Goal: Information Seeking & Learning: Learn about a topic

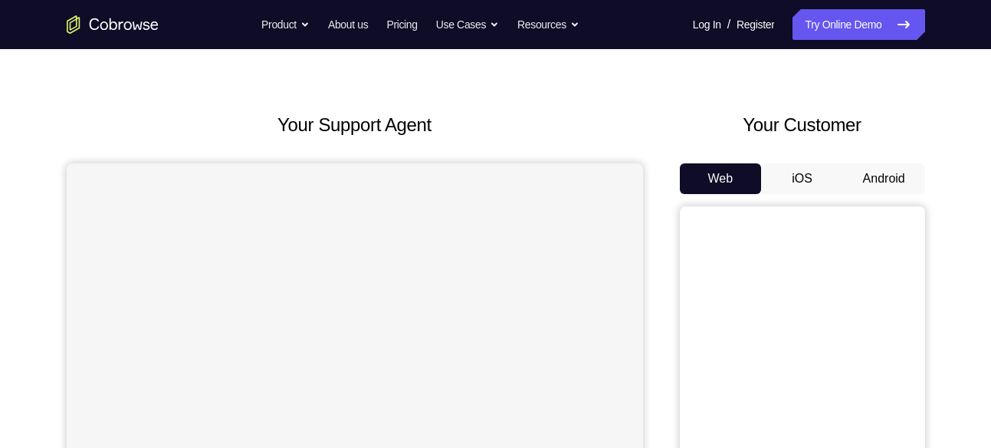
scroll to position [37, 0]
click at [879, 169] on button "Android" at bounding box center [884, 178] width 82 height 31
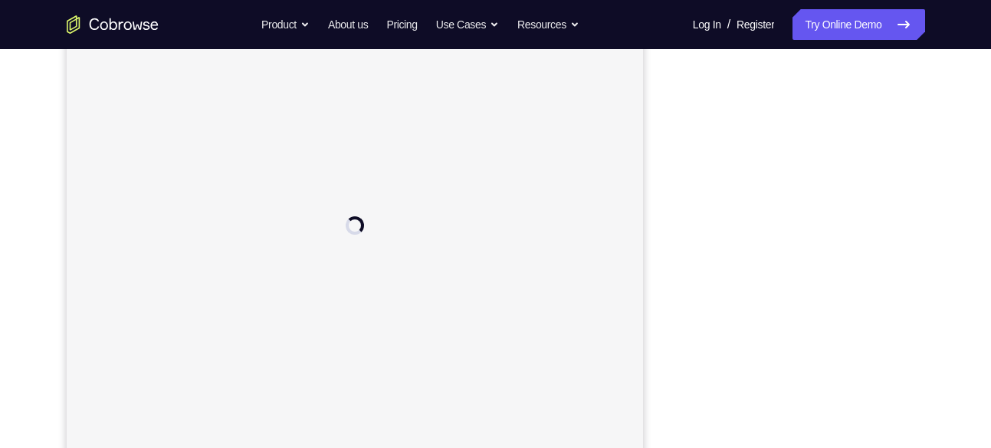
scroll to position [232, 0]
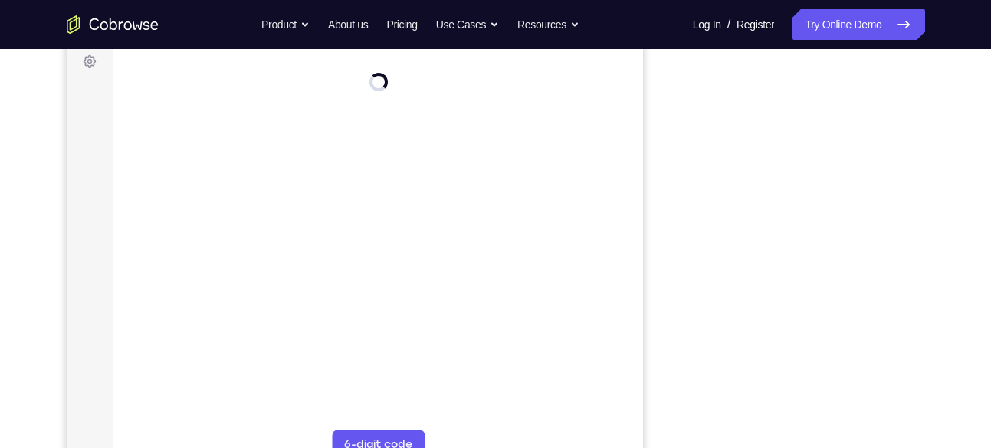
click at [971, 98] on div "Your Support Agent Your Customer Web iOS Android Next Steps We’d be happy to gi…" at bounding box center [495, 323] width 981 height 1011
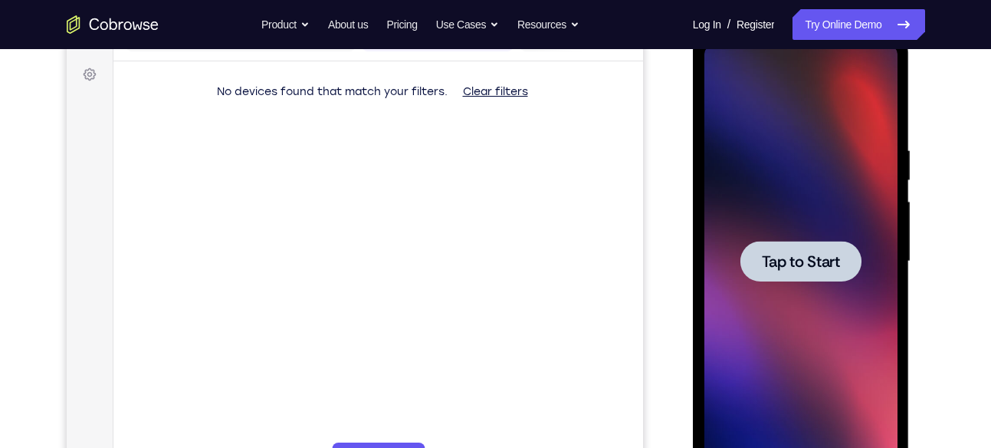
scroll to position [0, 0]
click at [801, 219] on div at bounding box center [800, 261] width 193 height 429
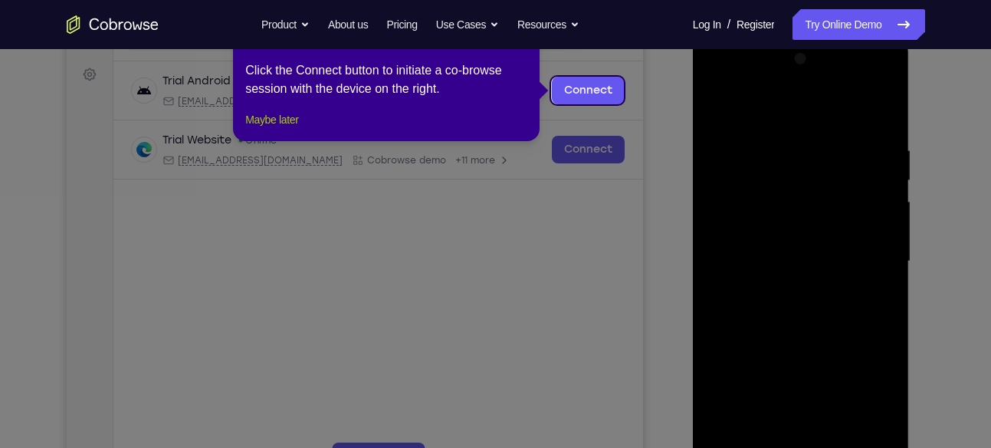
click at [298, 129] on button "Maybe later" at bounding box center [271, 119] width 53 height 18
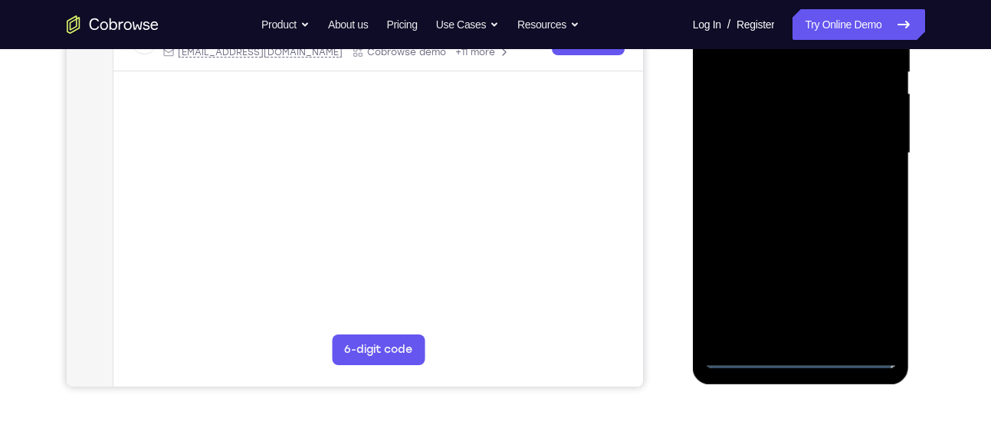
scroll to position [330, 0]
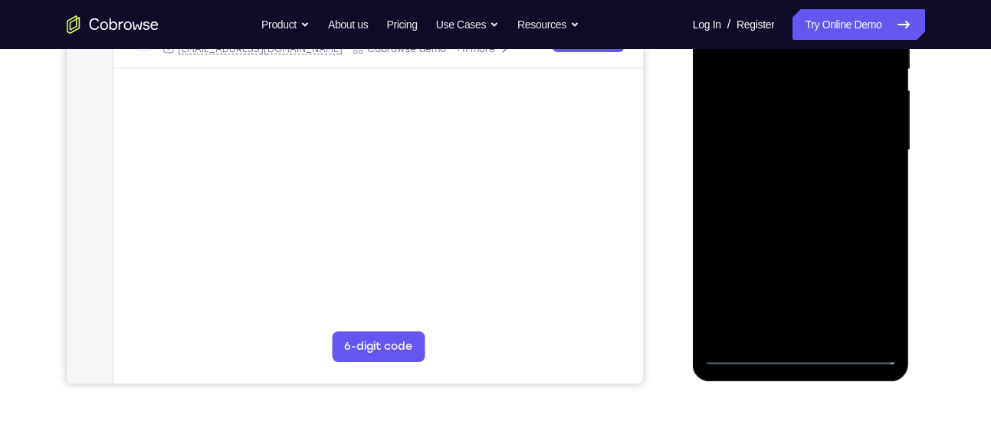
click at [800, 356] on div at bounding box center [800, 150] width 193 height 429
click at [862, 283] on div at bounding box center [800, 150] width 193 height 429
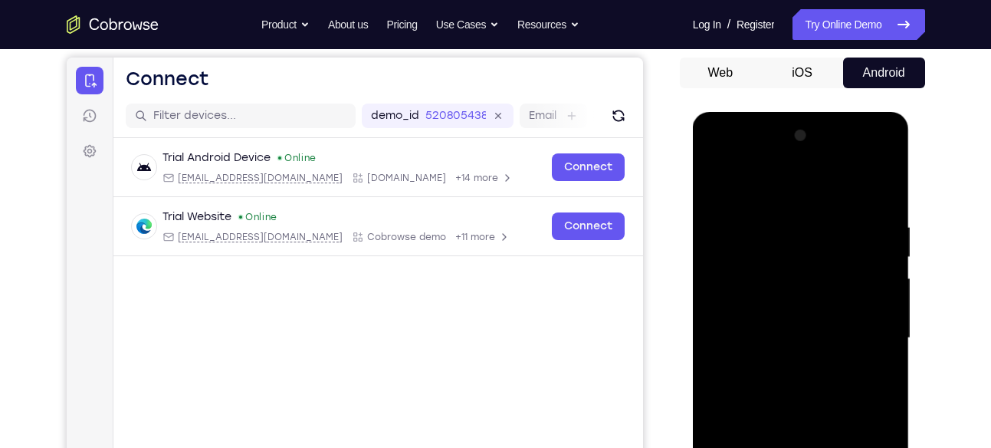
scroll to position [141, 0]
click at [713, 159] on div at bounding box center [800, 338] width 193 height 429
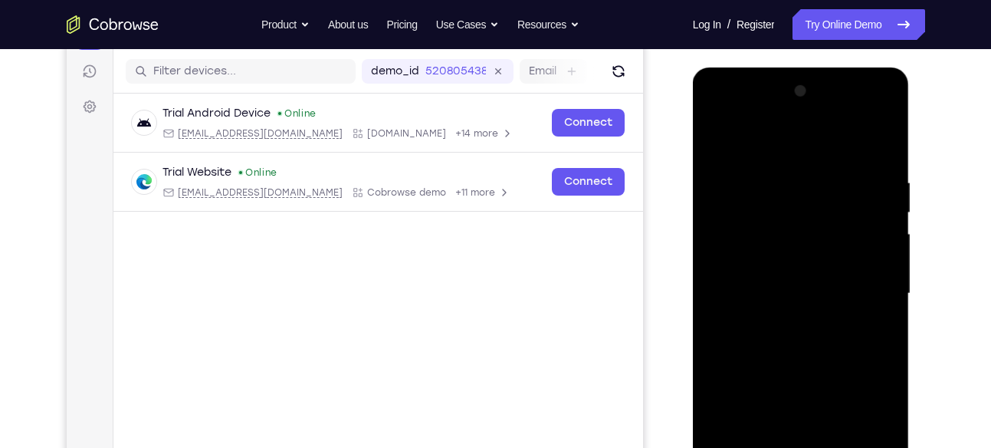
scroll to position [187, 0]
click at [864, 287] on div at bounding box center [800, 292] width 193 height 429
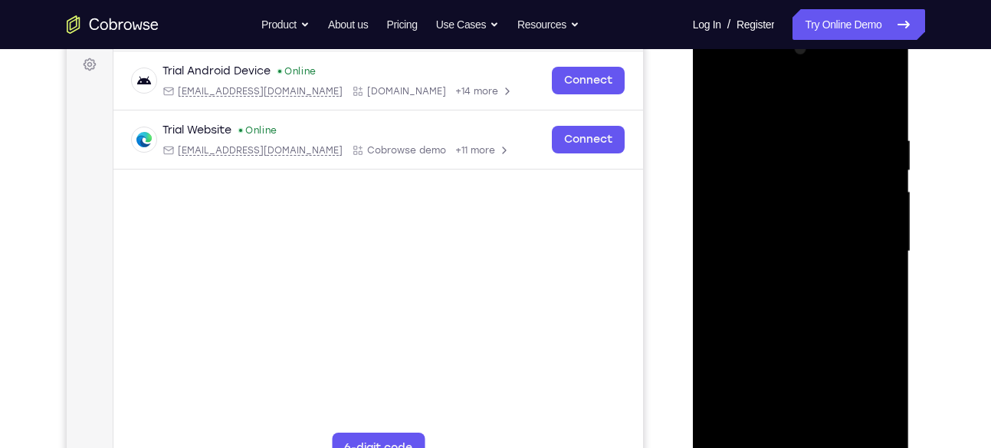
scroll to position [258, 0]
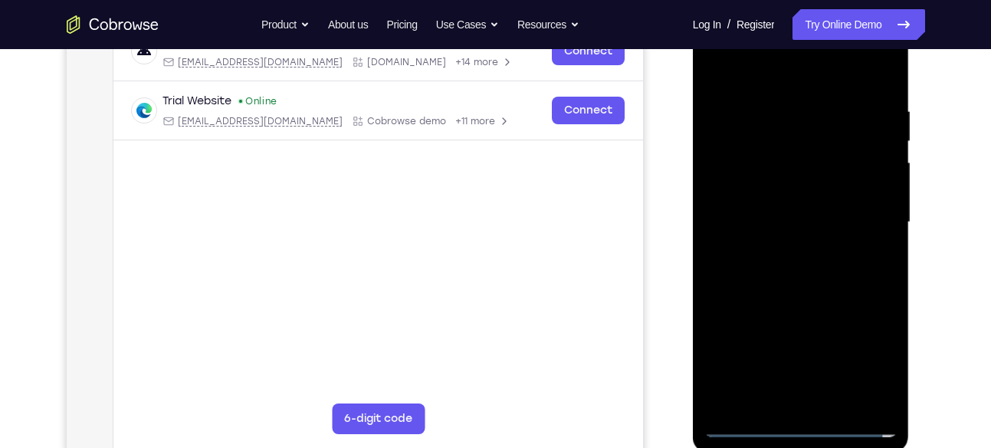
click at [784, 251] on div at bounding box center [800, 222] width 193 height 429
click at [775, 214] on div at bounding box center [800, 222] width 193 height 429
click at [767, 199] on div at bounding box center [800, 222] width 193 height 429
click at [776, 217] on div at bounding box center [800, 222] width 193 height 429
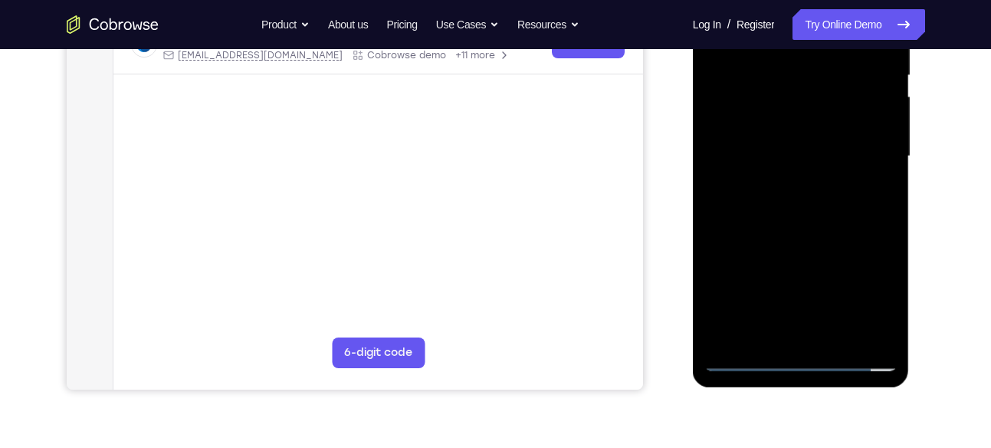
scroll to position [324, 0]
click at [815, 203] on div at bounding box center [800, 155] width 193 height 429
click at [807, 229] on div at bounding box center [800, 155] width 193 height 429
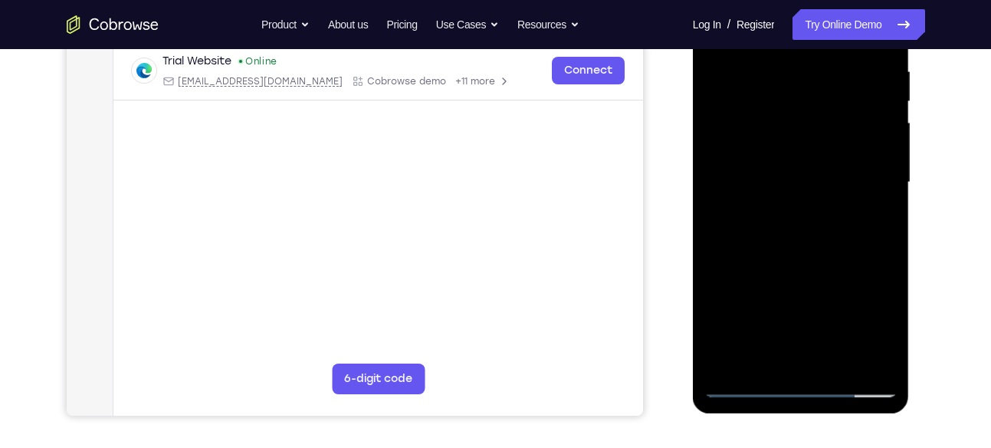
scroll to position [297, 0]
click at [771, 113] on div at bounding box center [800, 183] width 193 height 429
click at [783, 140] on div at bounding box center [800, 183] width 193 height 429
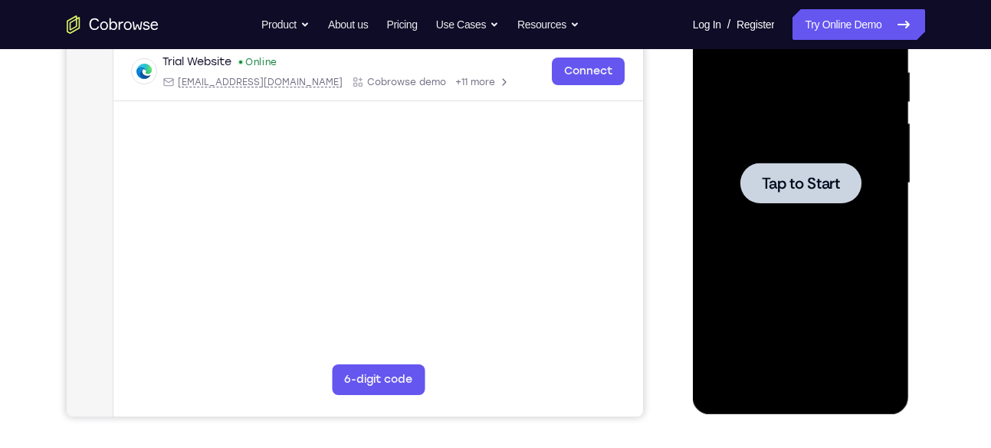
click at [800, 217] on div at bounding box center [800, 183] width 193 height 429
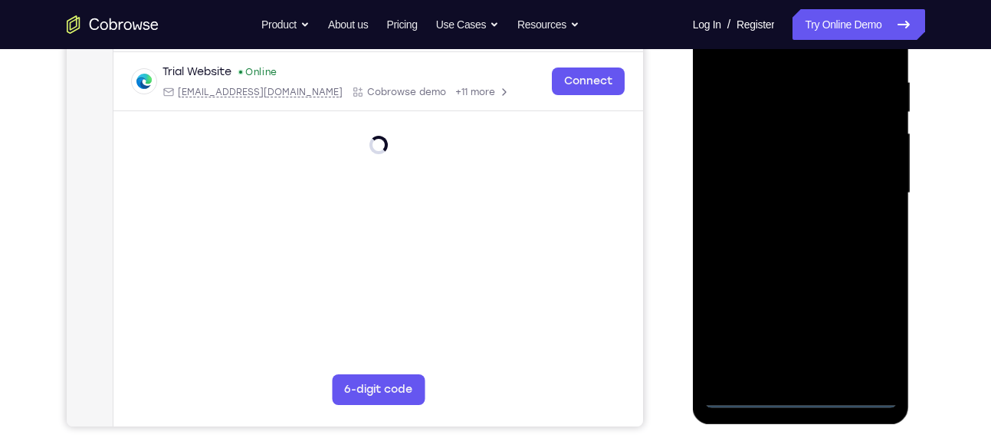
scroll to position [300, 0]
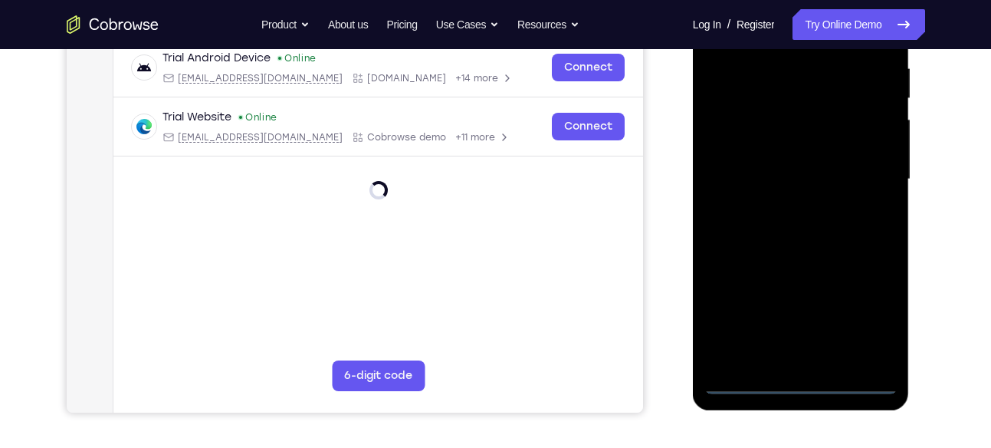
click at [806, 386] on div at bounding box center [800, 179] width 193 height 429
click at [802, 381] on div at bounding box center [800, 179] width 193 height 429
click at [861, 320] on div at bounding box center [800, 179] width 193 height 429
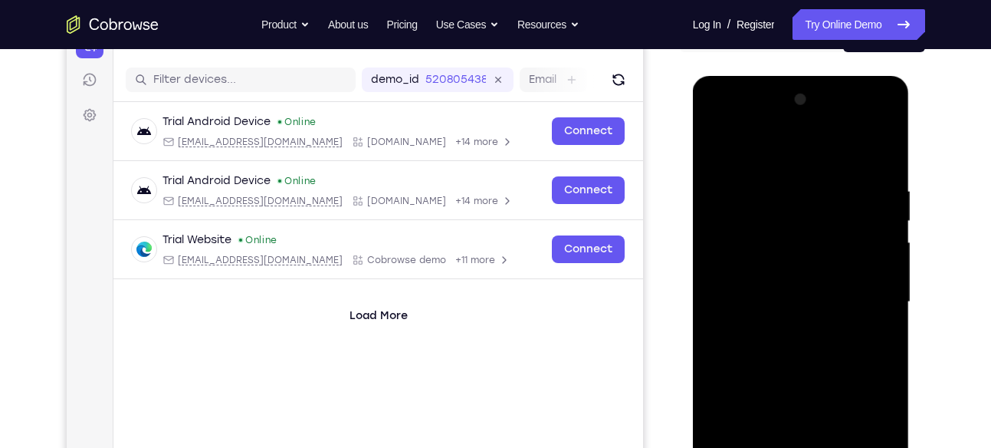
click at [720, 124] on div at bounding box center [800, 301] width 193 height 429
click at [872, 299] on div at bounding box center [800, 301] width 193 height 429
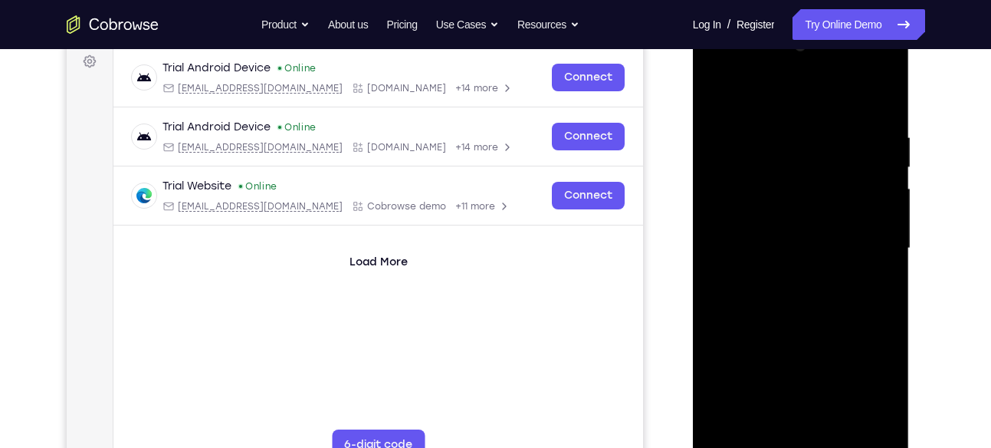
scroll to position [232, 0]
click at [786, 278] on div at bounding box center [800, 247] width 193 height 429
click at [761, 237] on div at bounding box center [800, 247] width 193 height 429
click at [753, 222] on div at bounding box center [800, 247] width 193 height 429
click at [772, 241] on div at bounding box center [800, 247] width 193 height 429
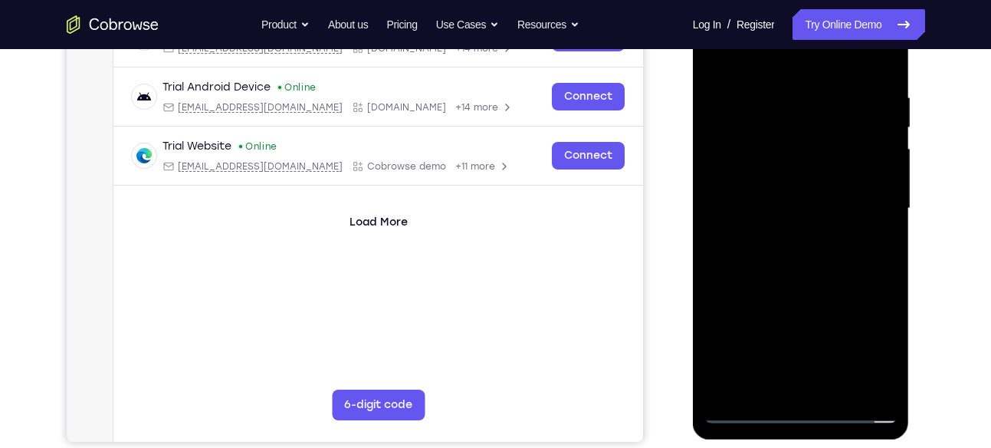
scroll to position [271, 0]
click at [816, 261] on div at bounding box center [800, 209] width 193 height 429
click at [811, 256] on div at bounding box center [800, 209] width 193 height 429
drag, startPoint x: 803, startPoint y: 281, endPoint x: 799, endPoint y: 249, distance: 31.7
click at [799, 249] on div at bounding box center [800, 209] width 193 height 429
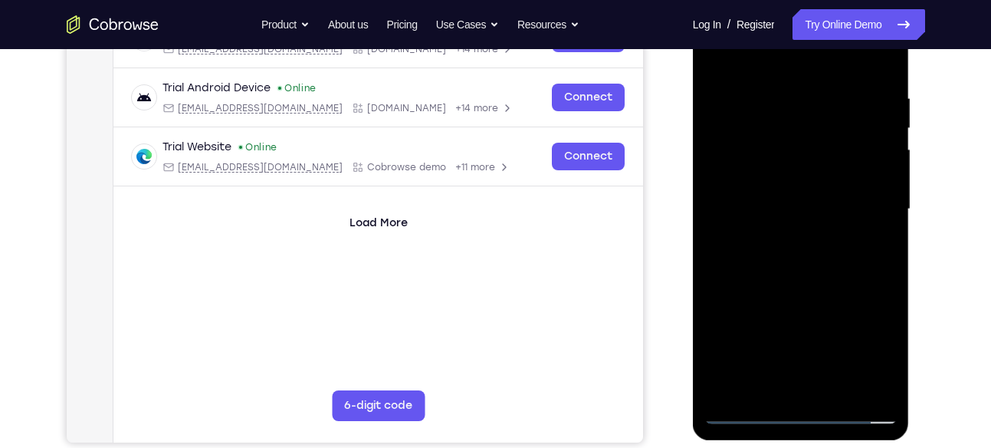
click at [799, 249] on div at bounding box center [800, 209] width 193 height 429
click at [803, 255] on div at bounding box center [800, 209] width 193 height 429
click at [810, 268] on div at bounding box center [800, 209] width 193 height 429
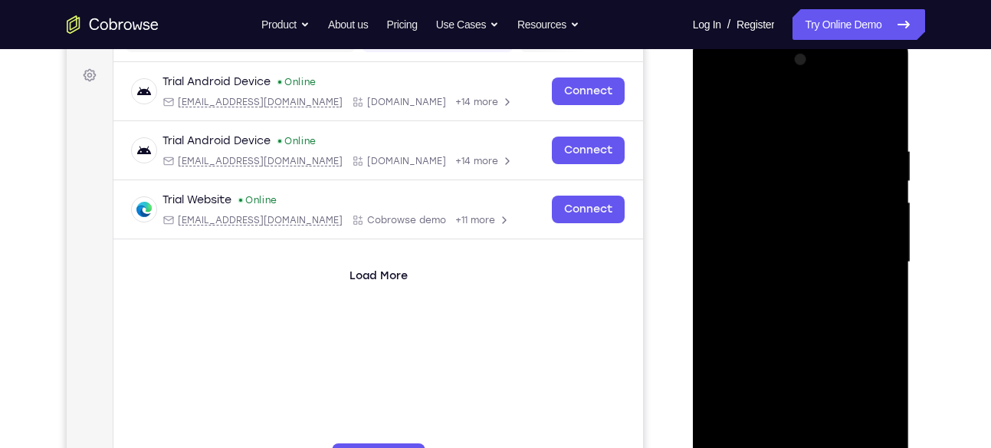
scroll to position [217, 0]
click at [787, 192] on div at bounding box center [800, 262] width 193 height 429
click at [797, 220] on div at bounding box center [800, 262] width 193 height 429
click at [820, 245] on div at bounding box center [800, 262] width 193 height 429
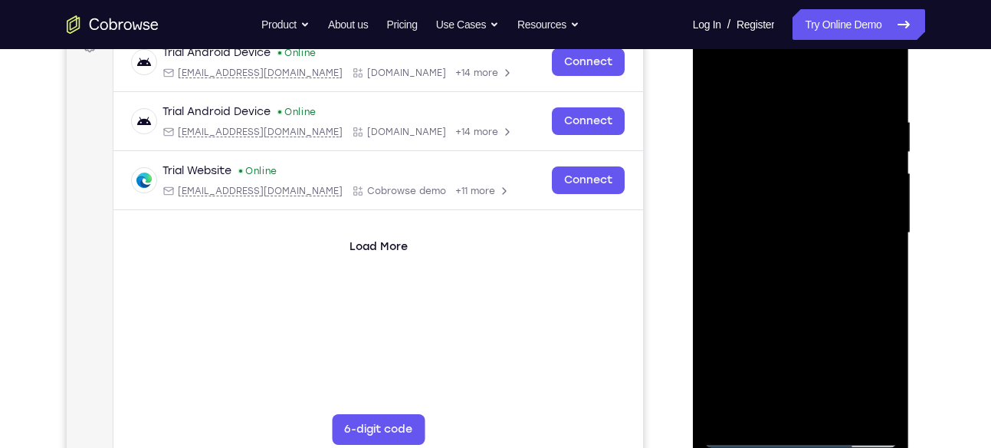
scroll to position [297, 0]
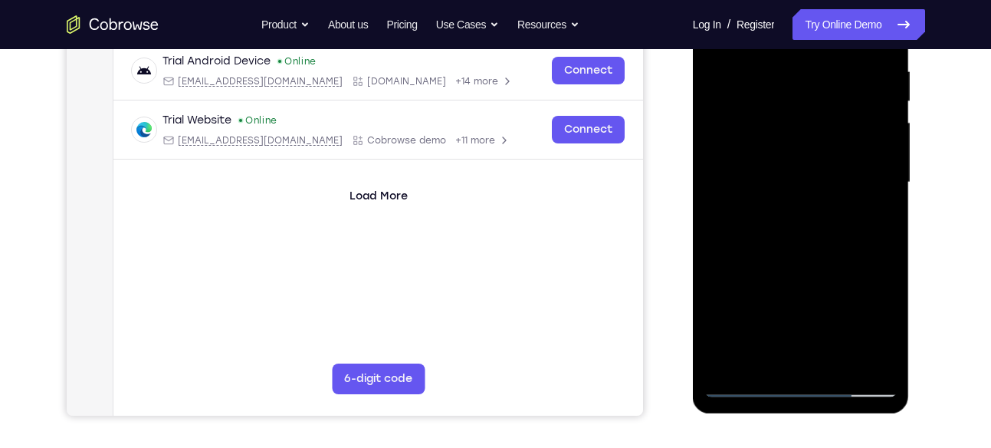
click at [791, 363] on div at bounding box center [800, 182] width 193 height 429
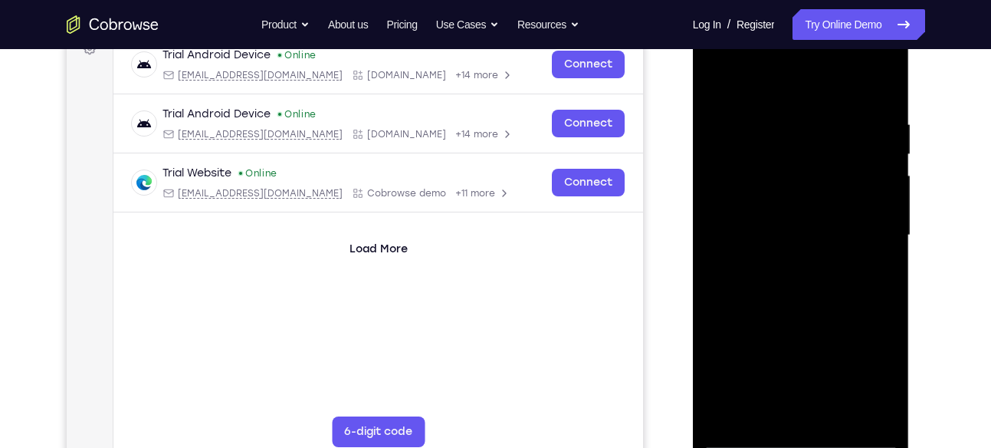
scroll to position [244, 0]
click at [763, 168] on div at bounding box center [800, 235] width 193 height 429
click at [776, 207] on div at bounding box center [800, 235] width 193 height 429
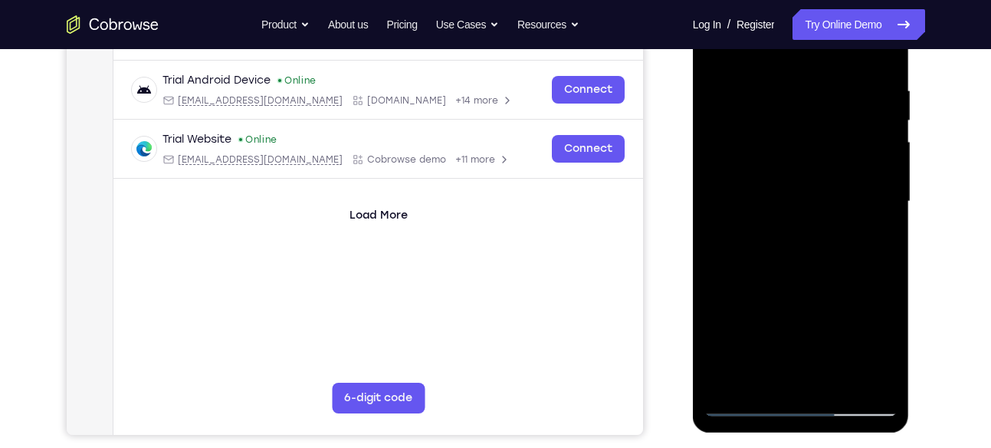
scroll to position [279, 0]
click at [796, 238] on div at bounding box center [800, 200] width 193 height 429
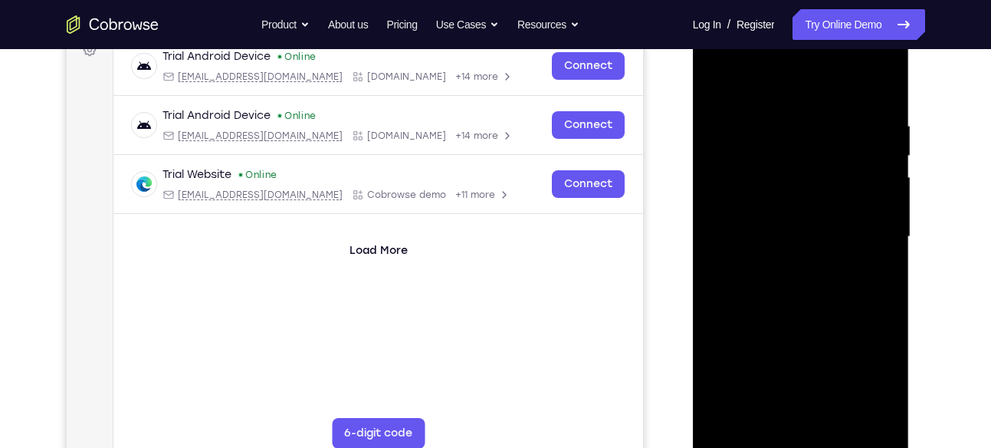
scroll to position [240, 0]
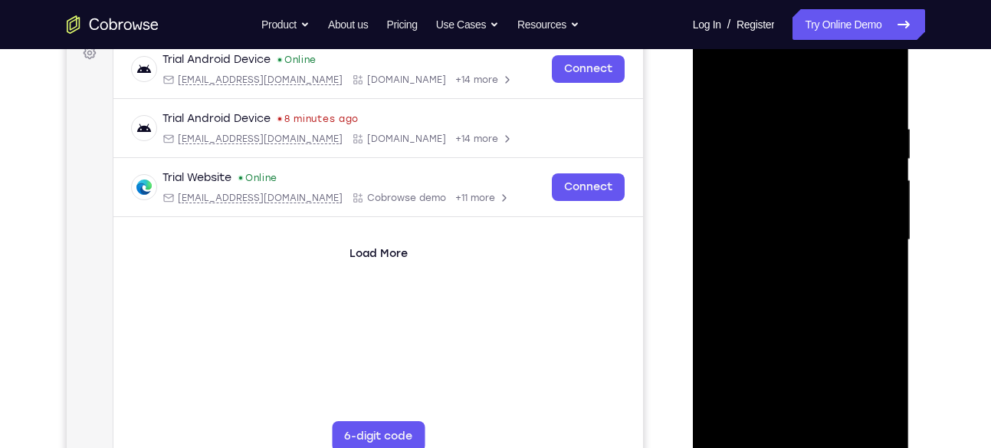
click at [788, 169] on div at bounding box center [800, 239] width 193 height 429
click at [800, 212] on div at bounding box center [800, 239] width 193 height 429
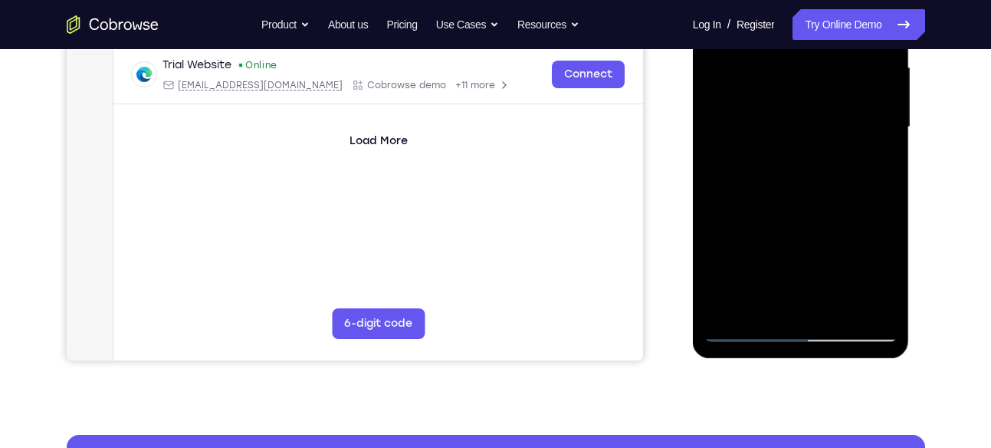
scroll to position [353, 0]
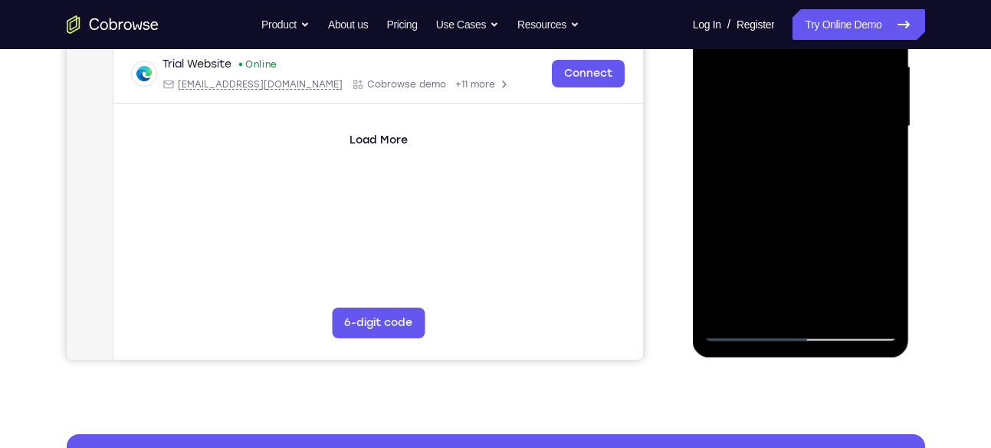
click at [836, 305] on div at bounding box center [800, 126] width 193 height 429
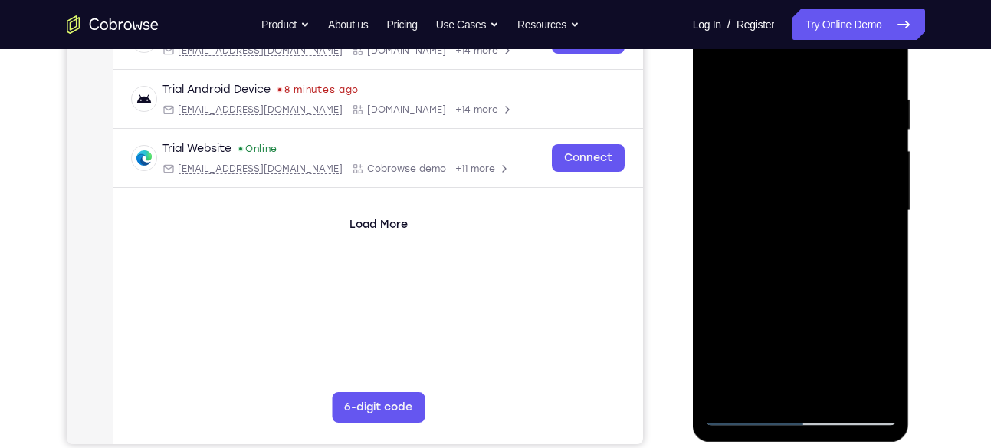
scroll to position [215, 0]
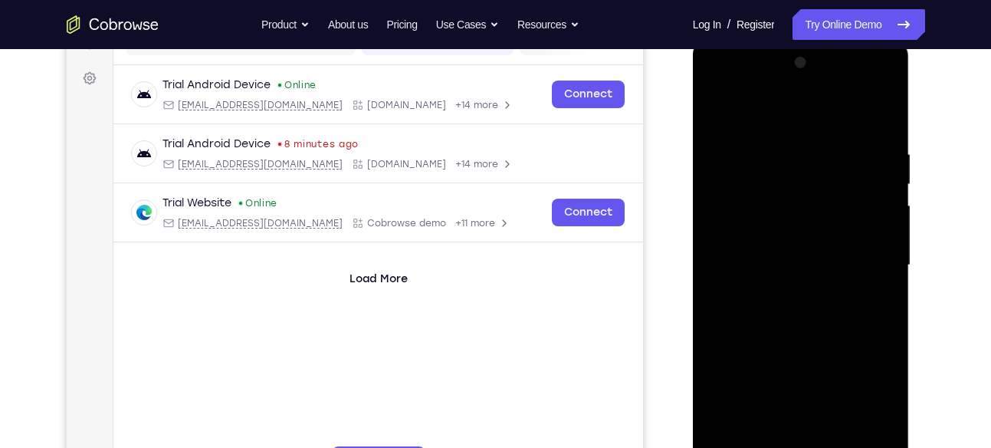
click at [803, 345] on div at bounding box center [800, 265] width 193 height 429
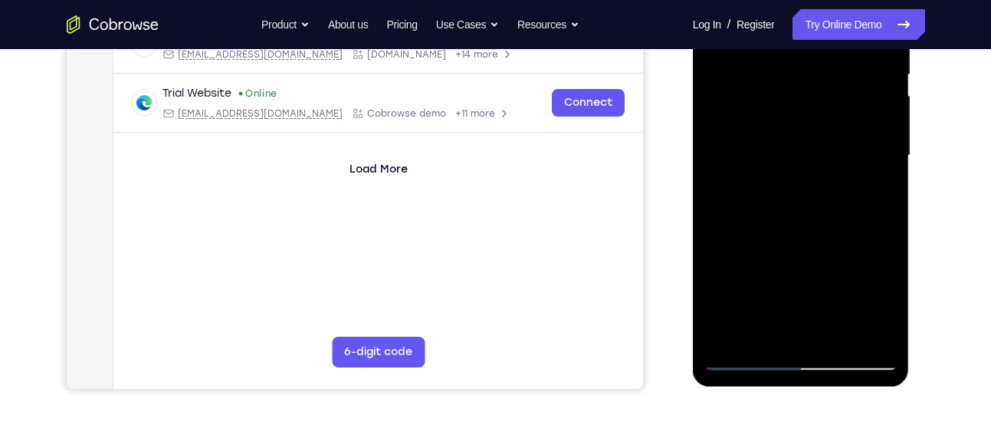
scroll to position [295, 0]
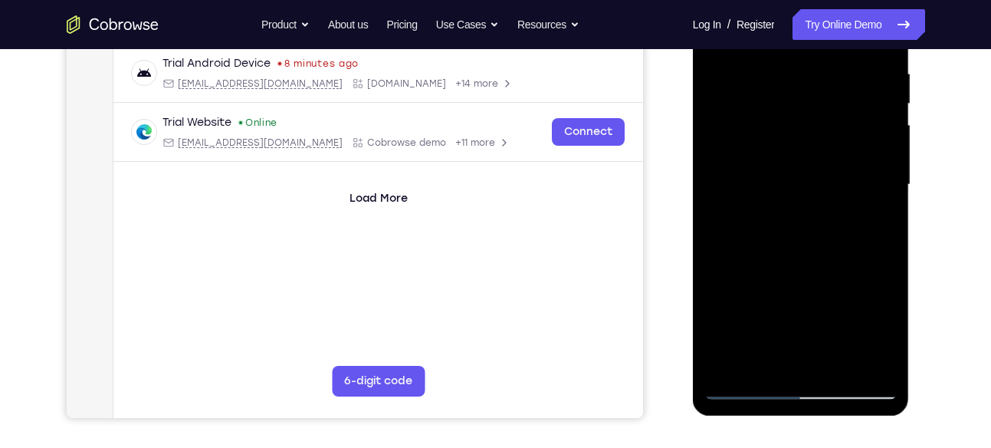
click at [793, 175] on div at bounding box center [800, 184] width 193 height 429
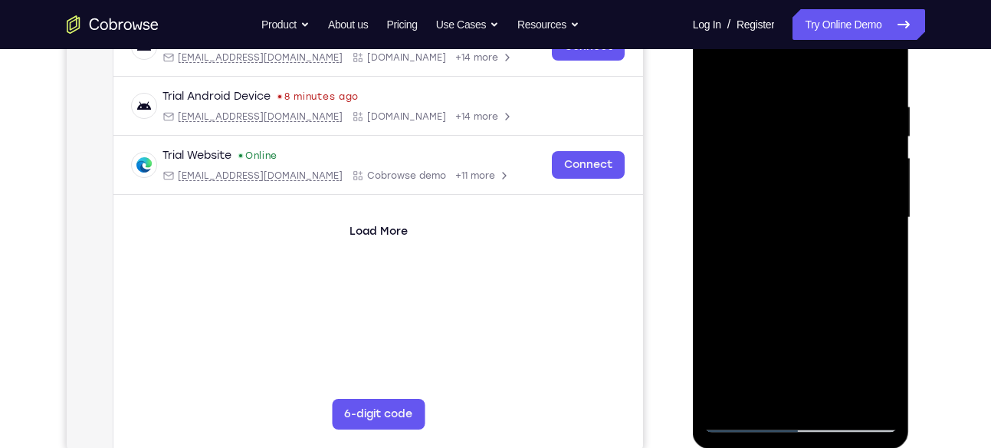
scroll to position [248, 0]
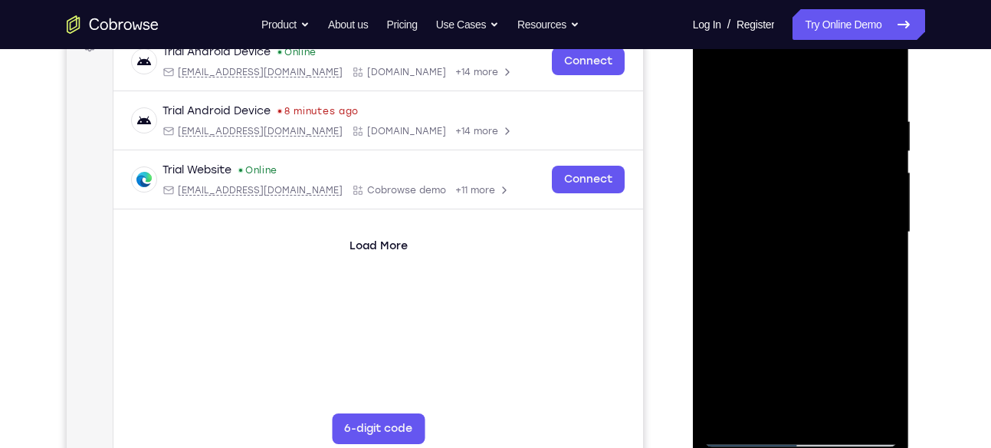
click at [714, 75] on div at bounding box center [800, 232] width 193 height 429
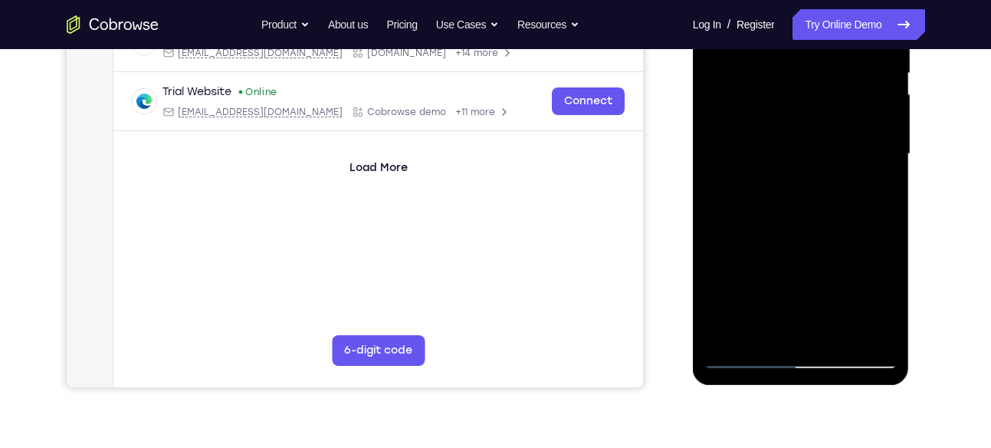
scroll to position [329, 0]
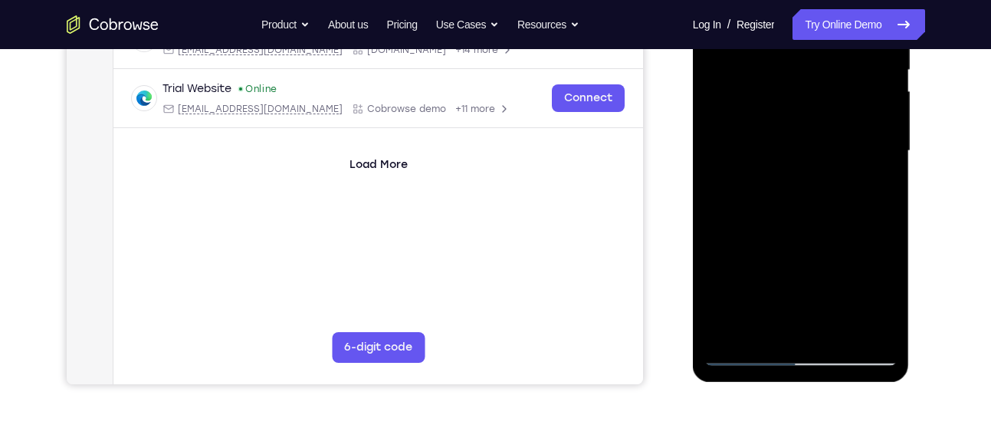
click at [777, 179] on div at bounding box center [800, 150] width 193 height 429
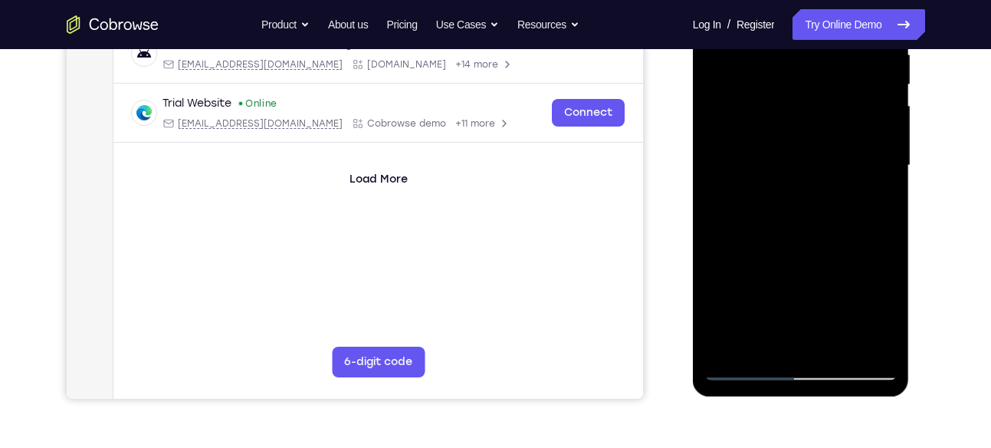
scroll to position [314, 0]
click at [880, 313] on div at bounding box center [800, 166] width 193 height 429
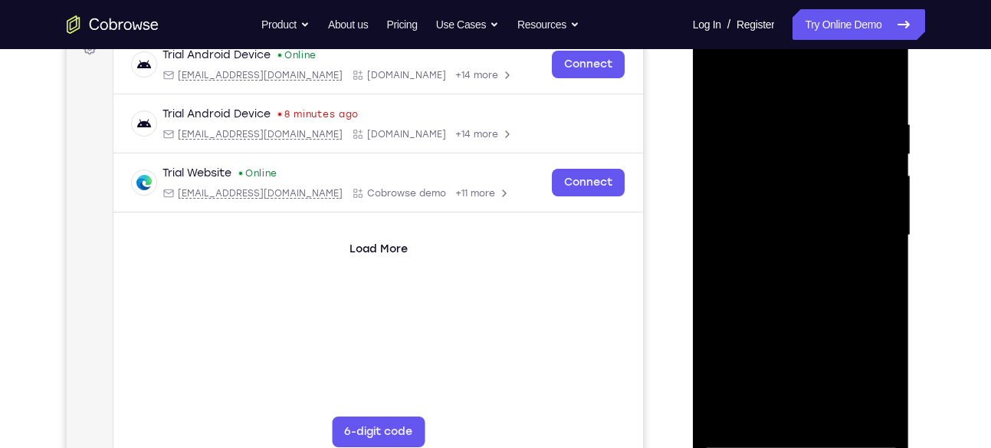
click at [714, 80] on div at bounding box center [800, 235] width 193 height 429
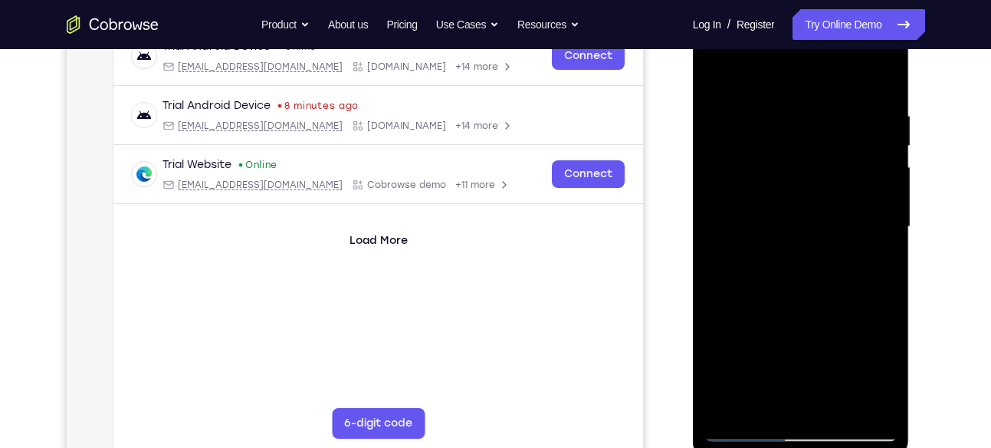
scroll to position [252, 0]
click at [718, 72] on div at bounding box center [800, 227] width 193 height 429
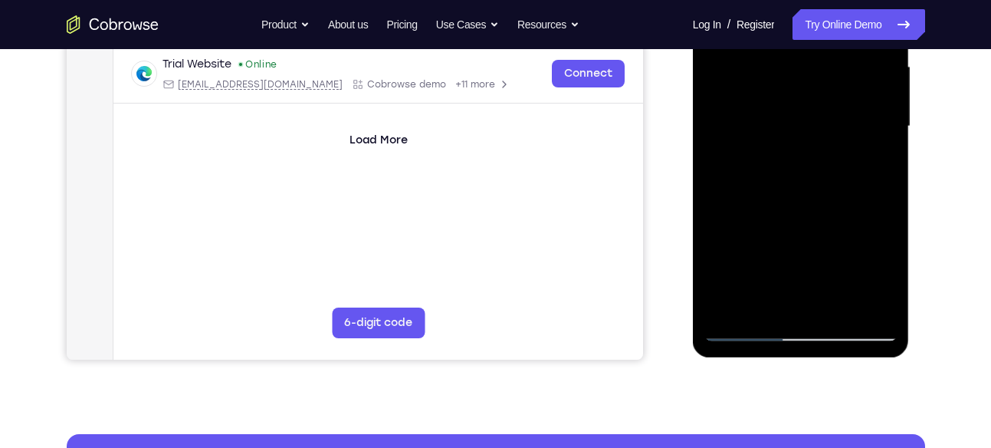
scroll to position [355, 0]
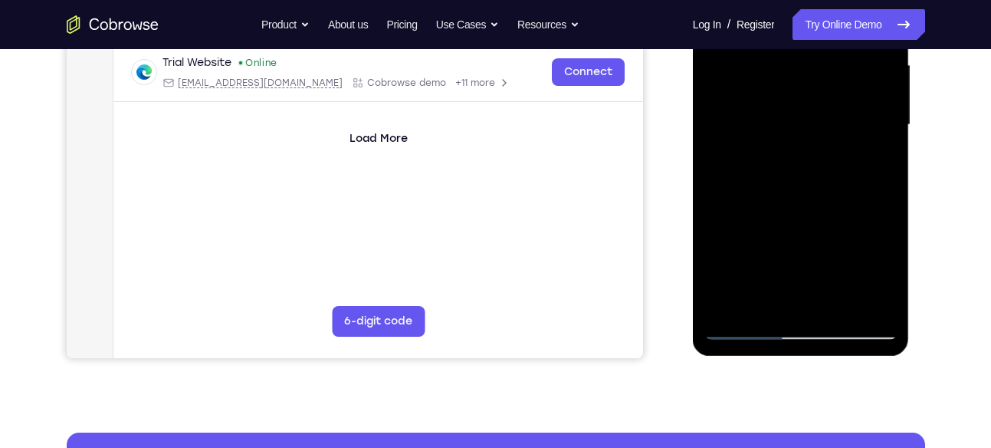
click at [811, 187] on div at bounding box center [800, 124] width 193 height 429
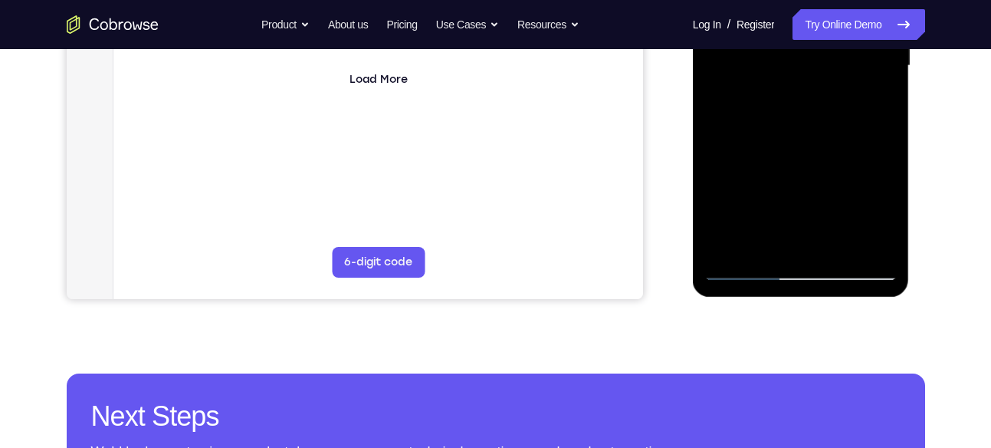
scroll to position [415, 0]
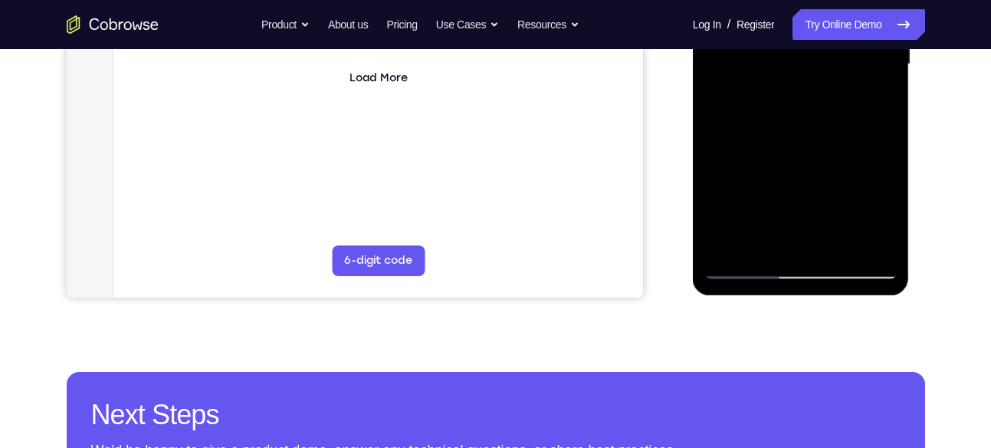
click at [804, 246] on div at bounding box center [800, 64] width 193 height 429
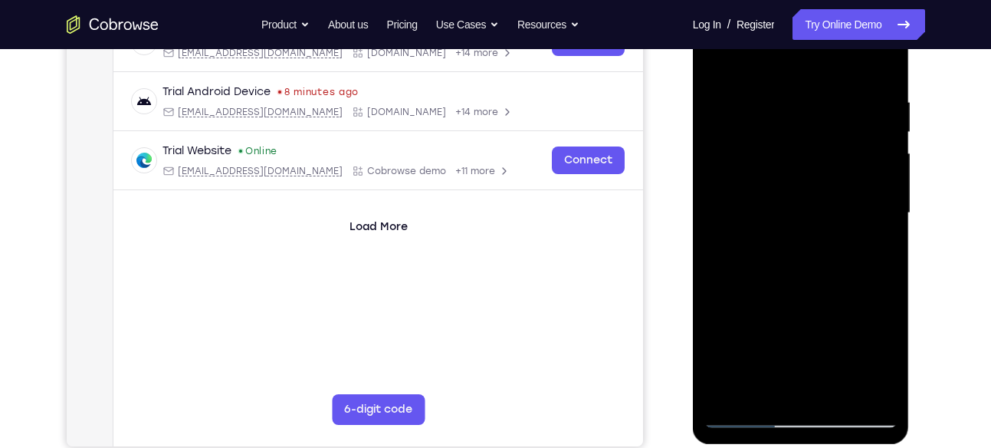
scroll to position [262, 0]
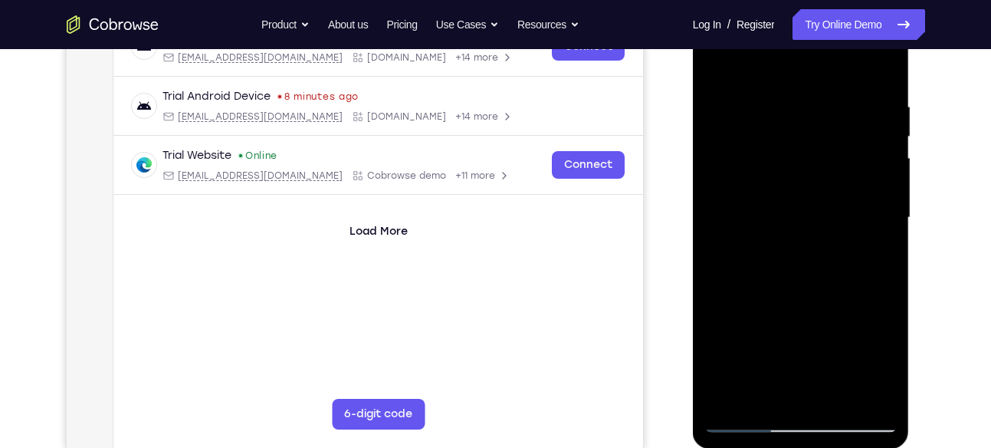
drag, startPoint x: 819, startPoint y: 295, endPoint x: 829, endPoint y: 143, distance: 152.9
click at [829, 143] on div at bounding box center [800, 217] width 193 height 429
drag, startPoint x: 836, startPoint y: 329, endPoint x: 836, endPoint y: 88, distance: 240.7
click at [836, 88] on div at bounding box center [800, 217] width 193 height 429
click at [839, 397] on div at bounding box center [800, 217] width 193 height 429
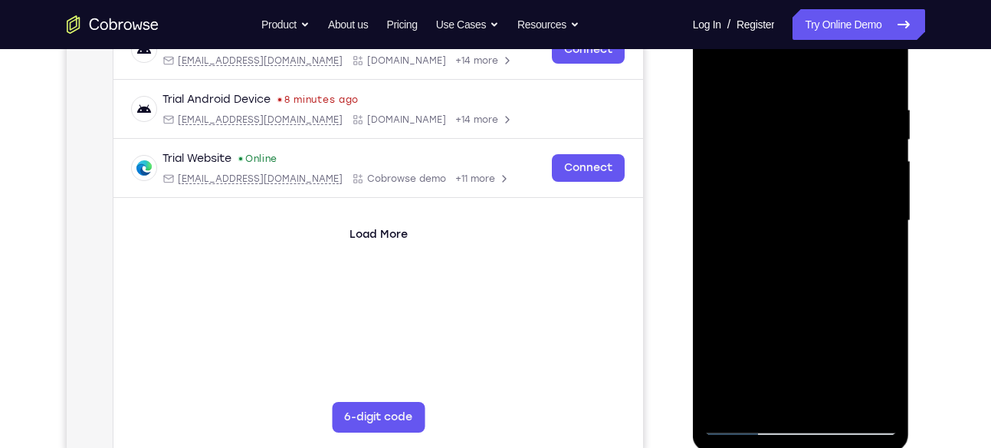
scroll to position [358, 0]
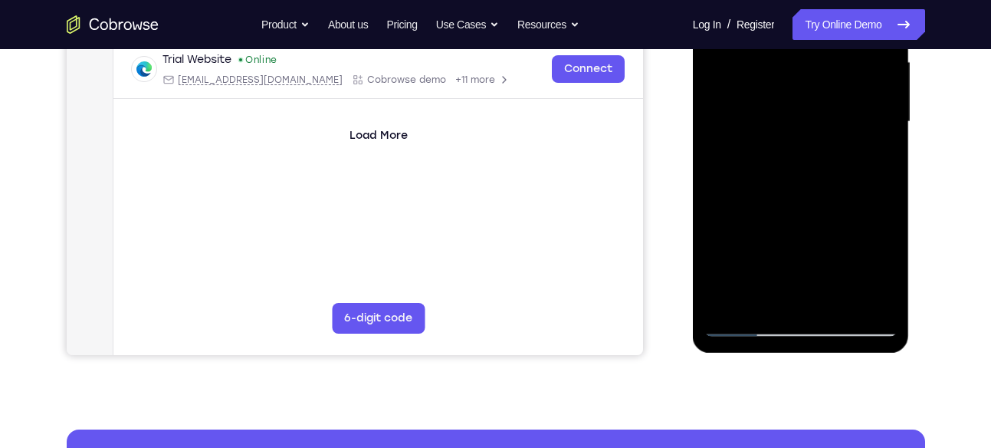
click at [745, 323] on div at bounding box center [800, 121] width 193 height 429
click at [877, 304] on div at bounding box center [800, 121] width 193 height 429
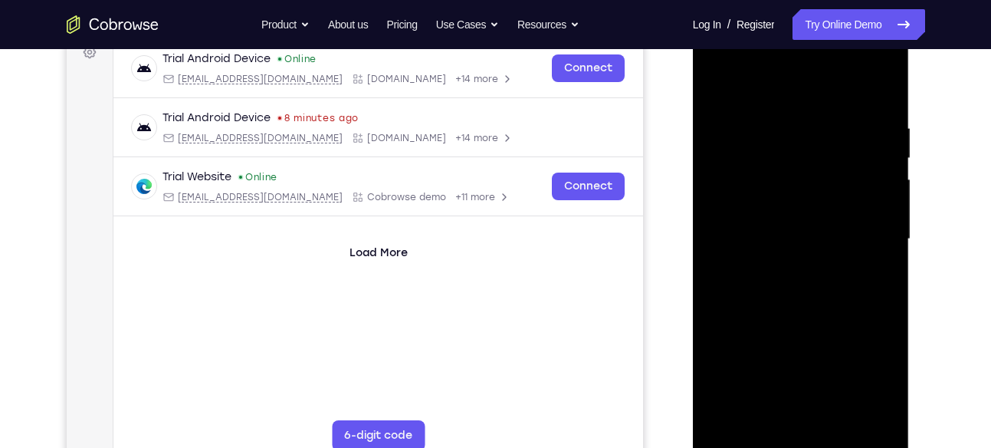
scroll to position [112, 0]
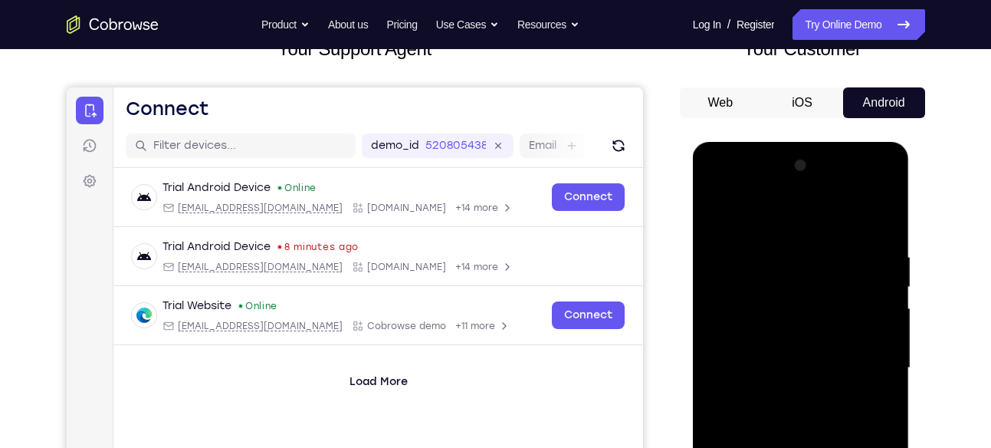
click at [717, 210] on div at bounding box center [800, 367] width 193 height 429
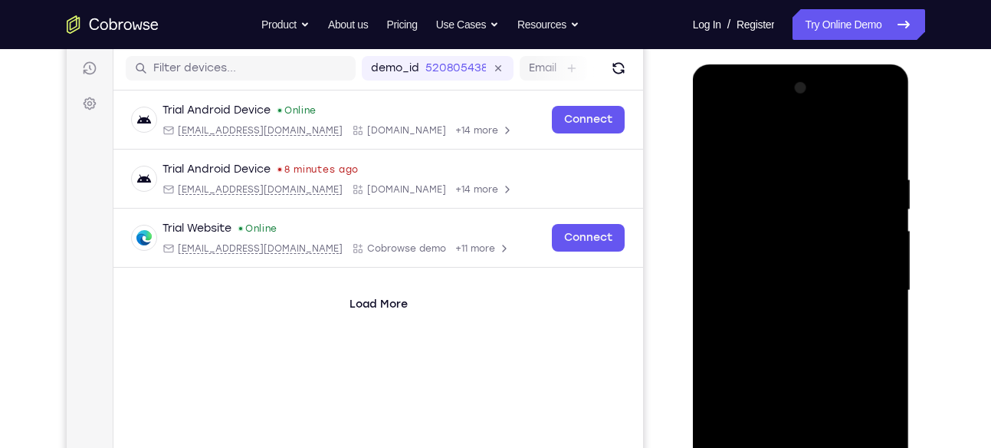
scroll to position [189, 0]
click at [767, 198] on div at bounding box center [800, 290] width 193 height 429
click at [760, 232] on div at bounding box center [800, 290] width 193 height 429
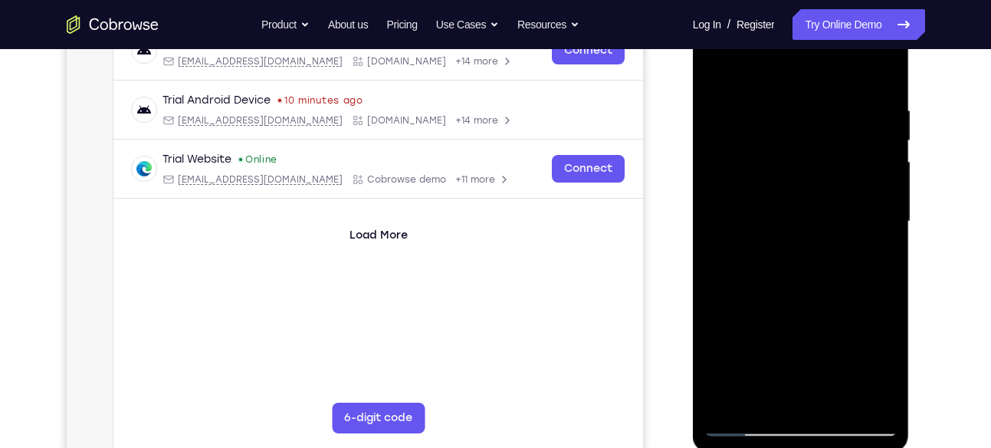
scroll to position [274, 0]
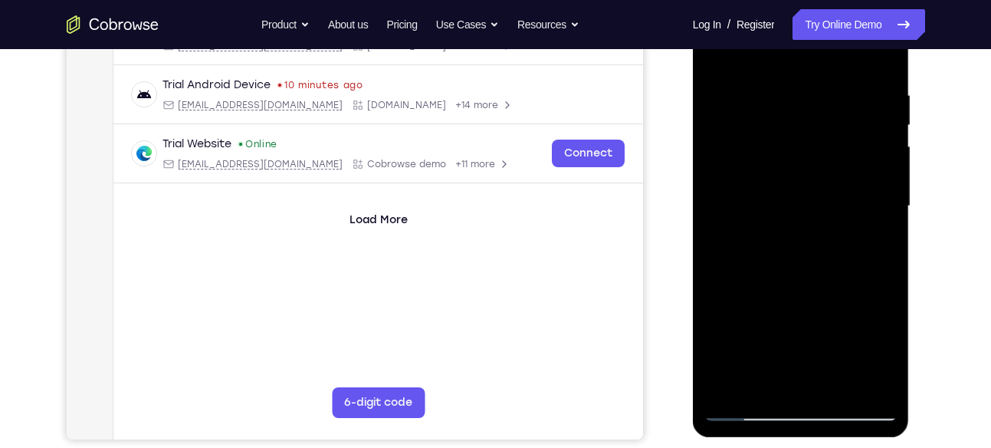
click at [790, 235] on div at bounding box center [800, 206] width 193 height 429
click at [767, 134] on div at bounding box center [800, 206] width 193 height 429
click at [795, 169] on div at bounding box center [800, 206] width 193 height 429
click at [781, 159] on div at bounding box center [800, 206] width 193 height 429
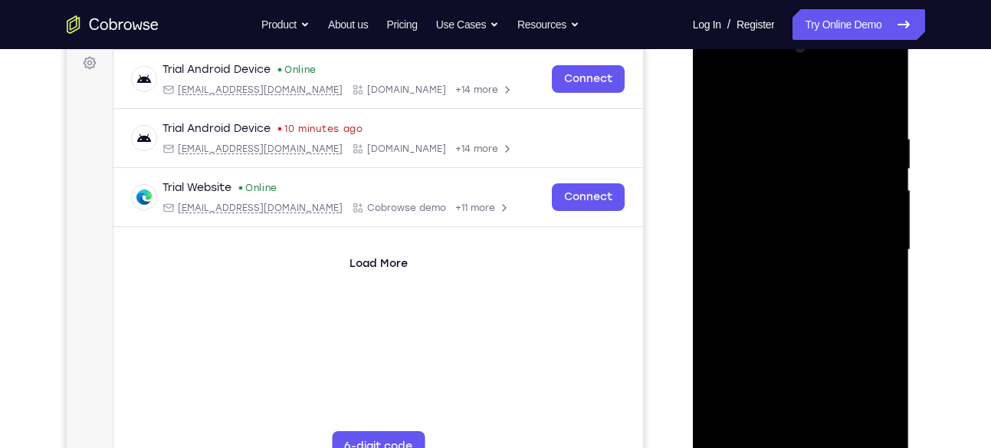
scroll to position [231, 0]
click at [779, 229] on div at bounding box center [800, 248] width 193 height 429
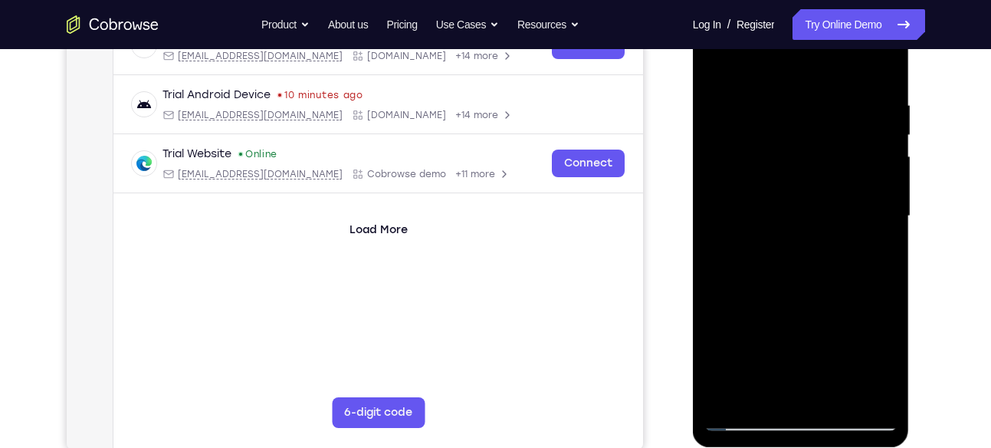
scroll to position [264, 0]
click at [783, 164] on div at bounding box center [800, 215] width 193 height 429
click at [790, 189] on div at bounding box center [800, 215] width 193 height 429
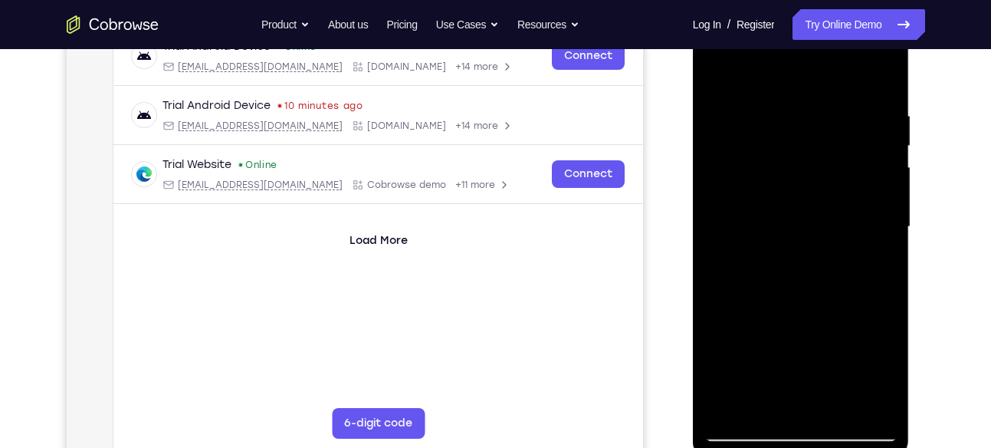
scroll to position [252, 0]
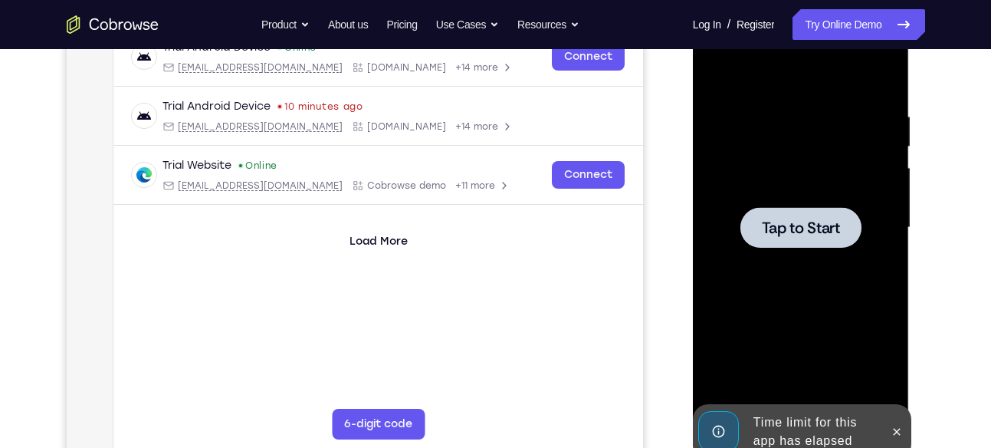
click at [777, 205] on div at bounding box center [800, 227] width 193 height 429
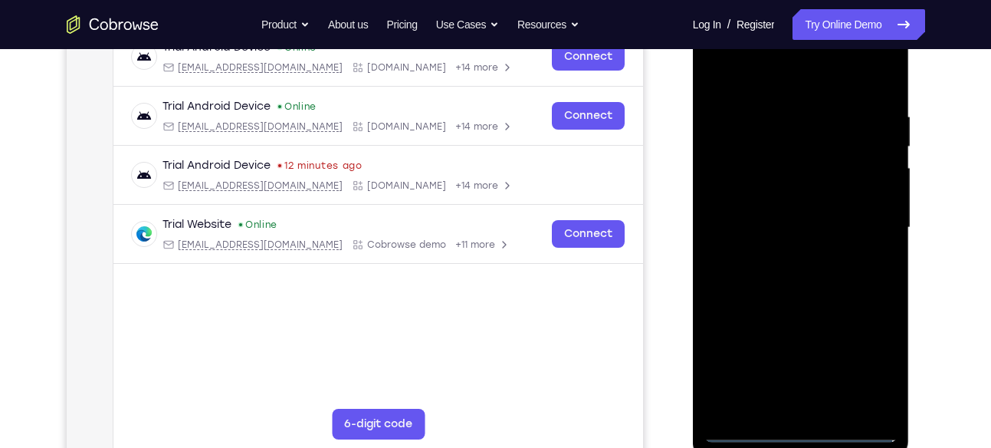
click at [797, 429] on div at bounding box center [800, 227] width 193 height 429
click at [869, 364] on div at bounding box center [800, 227] width 193 height 429
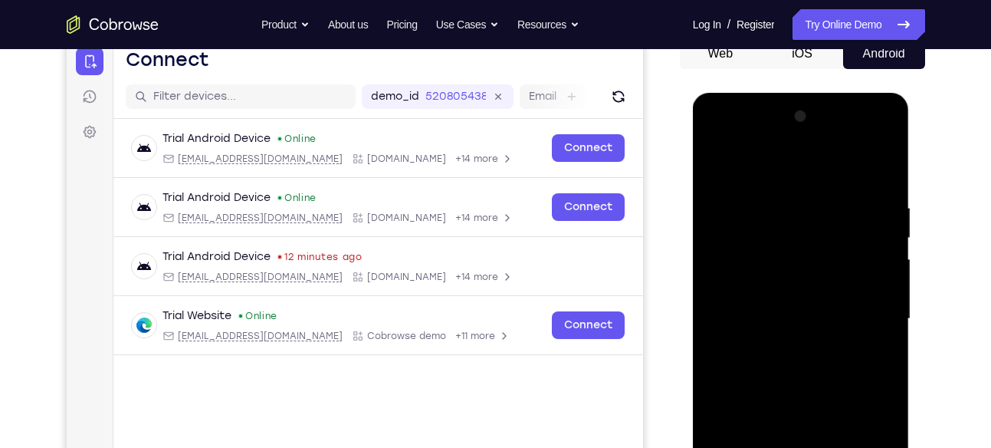
scroll to position [160, 0]
click at [724, 139] on div at bounding box center [800, 319] width 193 height 429
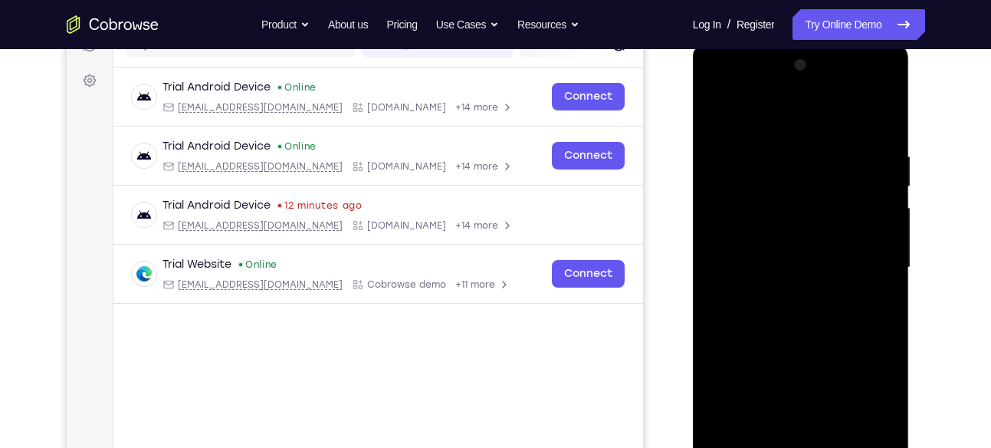
scroll to position [217, 0]
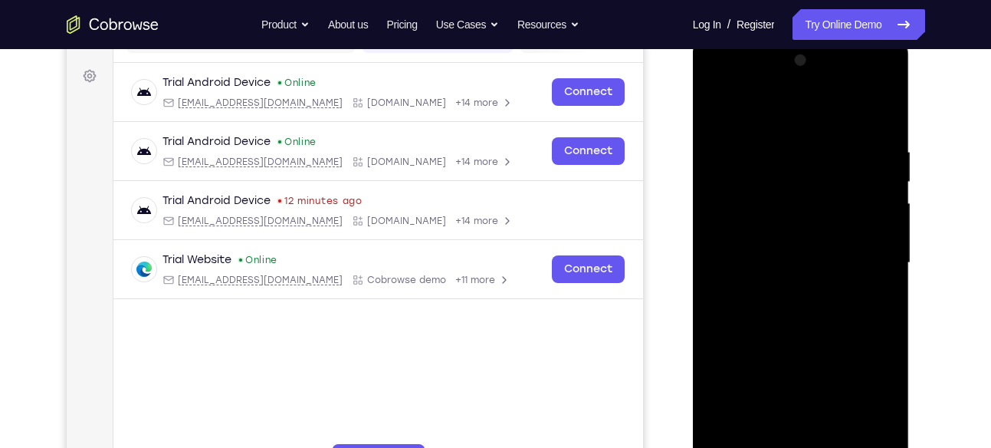
click at [867, 258] on div at bounding box center [800, 262] width 193 height 429
click at [781, 291] on div at bounding box center [800, 262] width 193 height 429
click at [781, 247] on div at bounding box center [800, 262] width 193 height 429
click at [779, 242] on div at bounding box center [800, 262] width 193 height 429
click at [780, 256] on div at bounding box center [800, 262] width 193 height 429
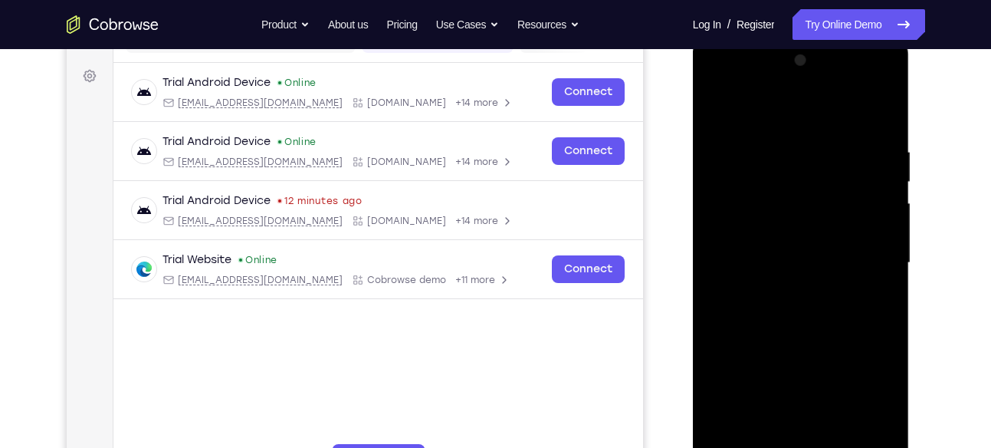
click at [793, 312] on div at bounding box center [800, 262] width 193 height 429
click at [807, 337] on div at bounding box center [800, 262] width 193 height 429
click at [782, 192] on div at bounding box center [800, 262] width 193 height 429
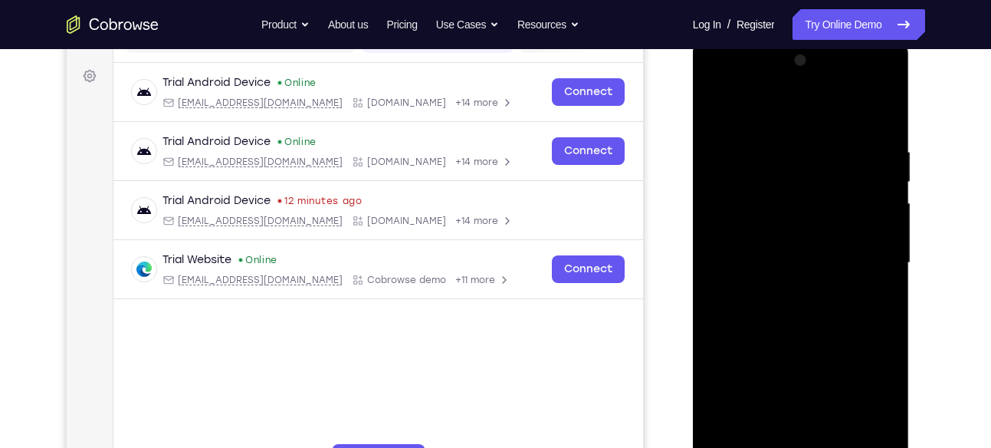
click at [790, 220] on div at bounding box center [800, 262] width 193 height 429
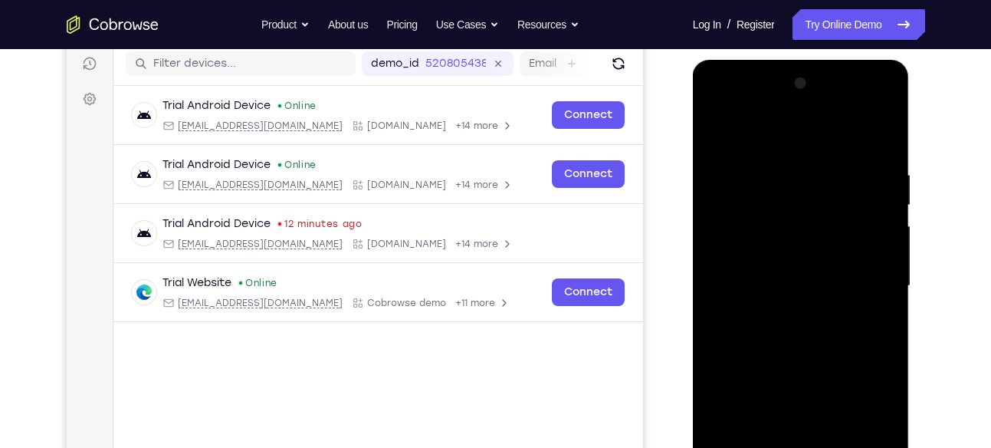
scroll to position [193, 0]
click at [790, 212] on div at bounding box center [800, 286] width 193 height 429
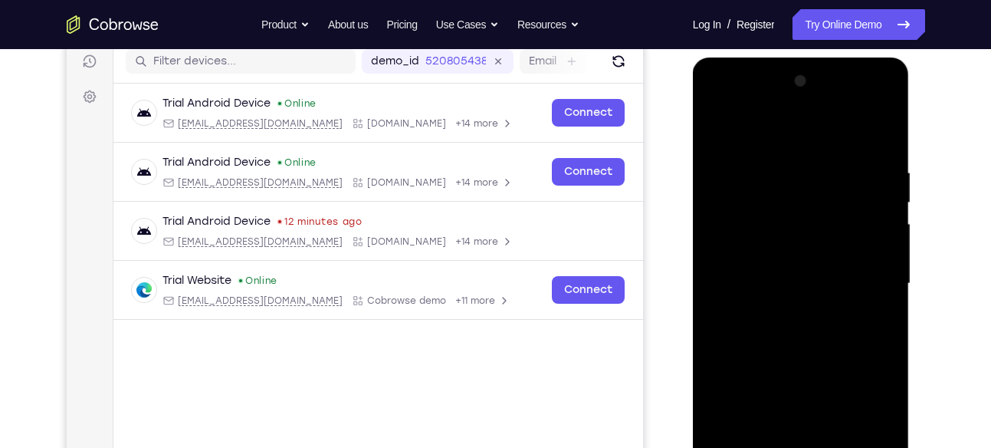
scroll to position [185, 0]
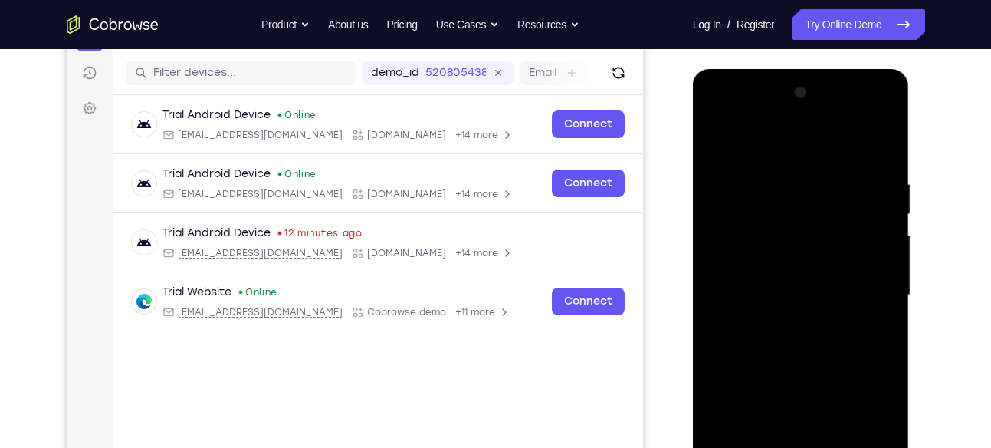
click at [767, 275] on div at bounding box center [800, 294] width 193 height 429
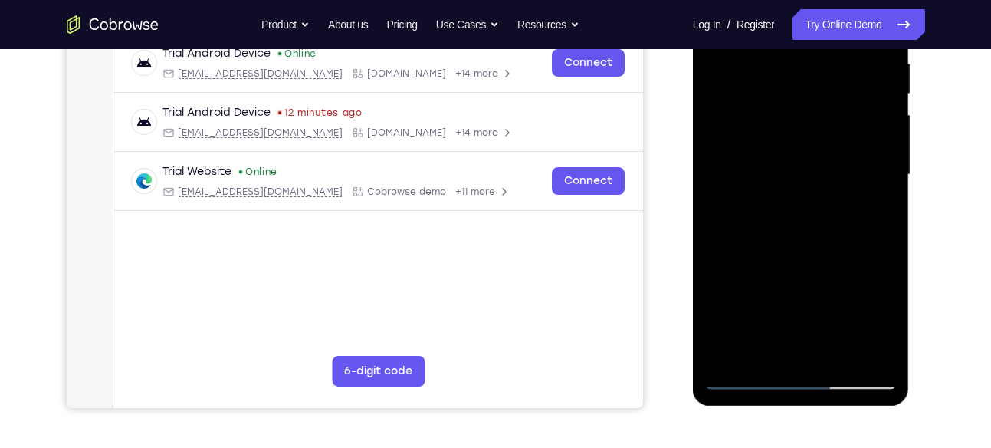
scroll to position [307, 0]
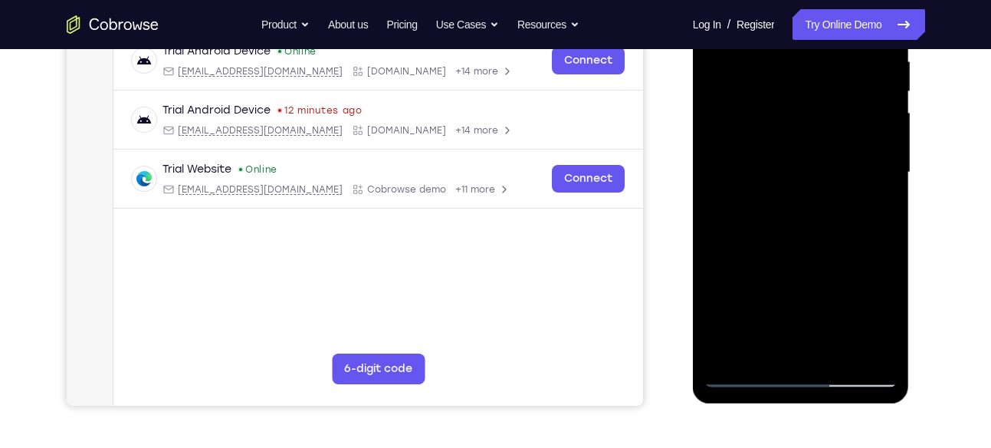
click at [816, 241] on div at bounding box center [800, 172] width 193 height 429
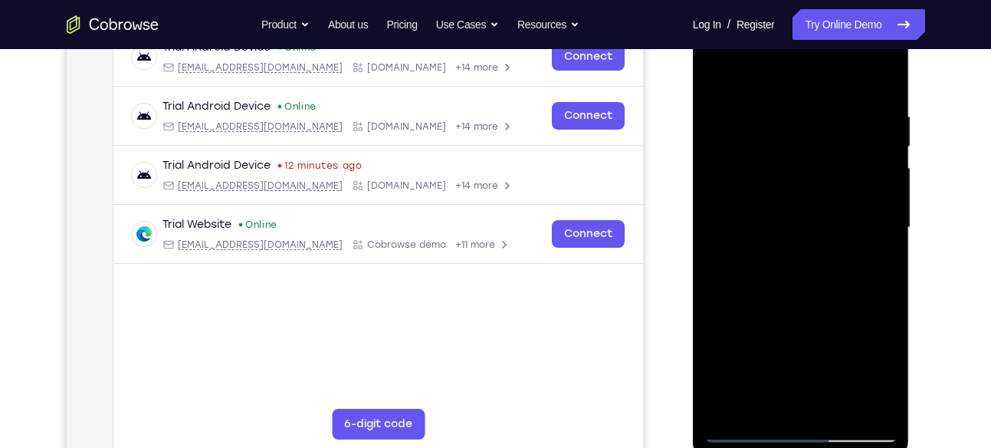
scroll to position [251, 0]
click at [869, 410] on div at bounding box center [800, 228] width 193 height 429
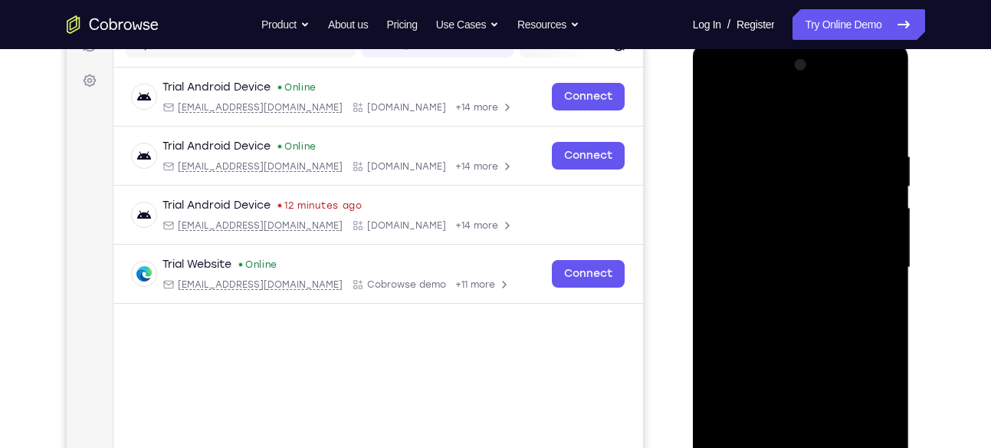
scroll to position [211, 0]
click at [719, 113] on div at bounding box center [800, 268] width 193 height 429
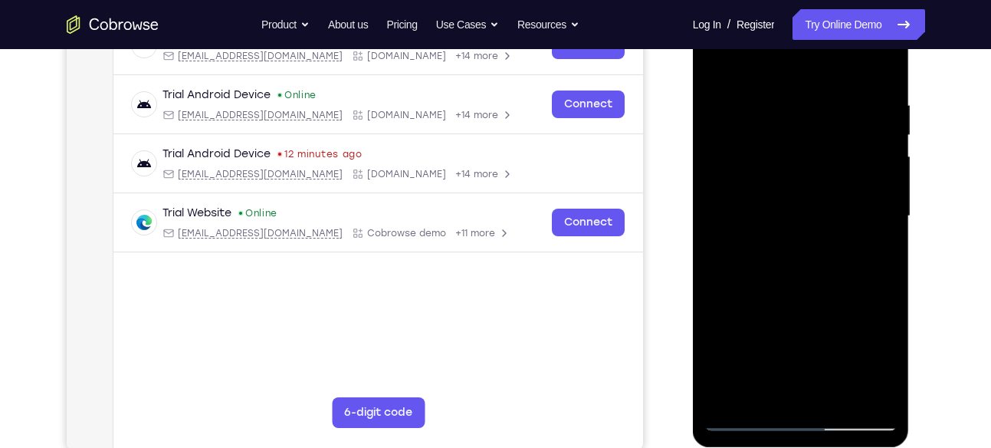
scroll to position [267, 0]
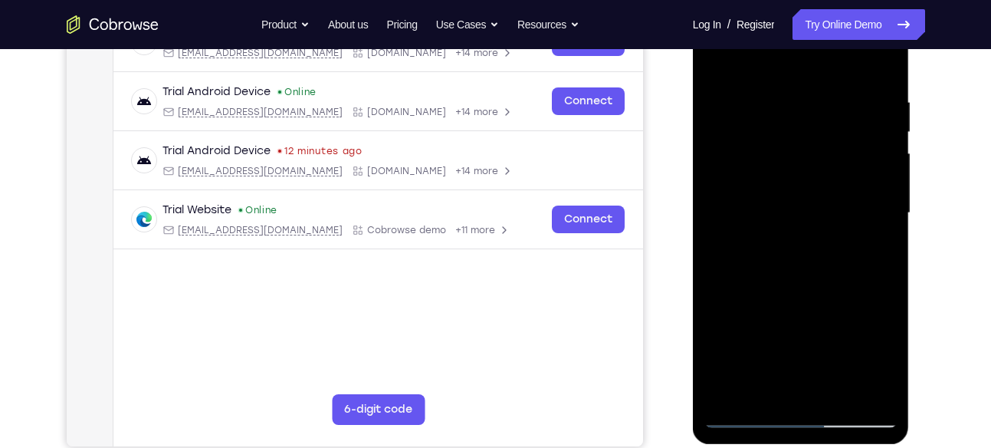
click at [748, 171] on div at bounding box center [800, 212] width 193 height 429
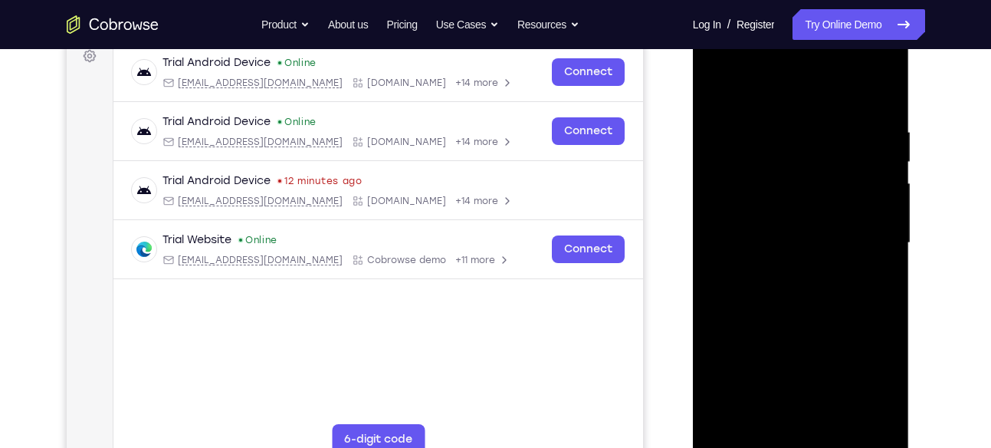
click at [769, 270] on div at bounding box center [800, 242] width 193 height 429
click at [775, 174] on div at bounding box center [800, 242] width 193 height 429
click at [771, 201] on div at bounding box center [800, 242] width 193 height 429
click at [770, 202] on div at bounding box center [800, 242] width 193 height 429
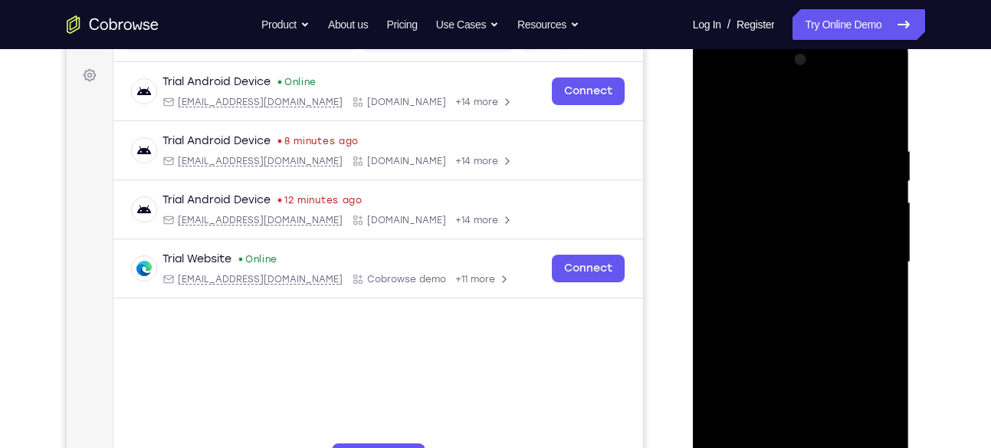
scroll to position [162, 0]
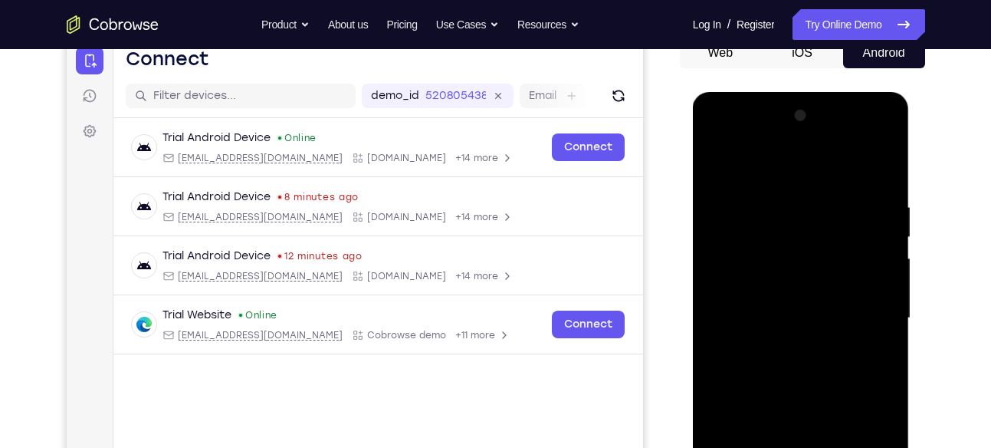
click at [780, 296] on div at bounding box center [800, 317] width 193 height 429
click at [793, 275] on div at bounding box center [800, 317] width 193 height 429
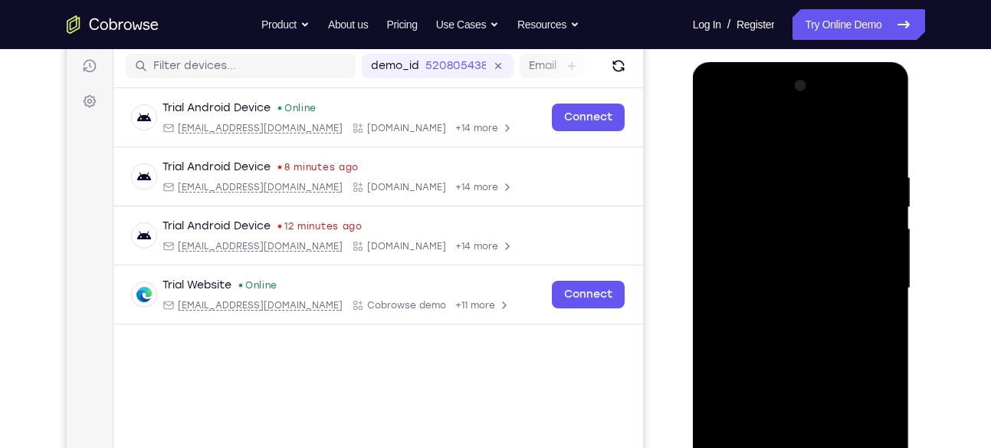
scroll to position [192, 0]
click at [775, 266] on div at bounding box center [800, 287] width 193 height 429
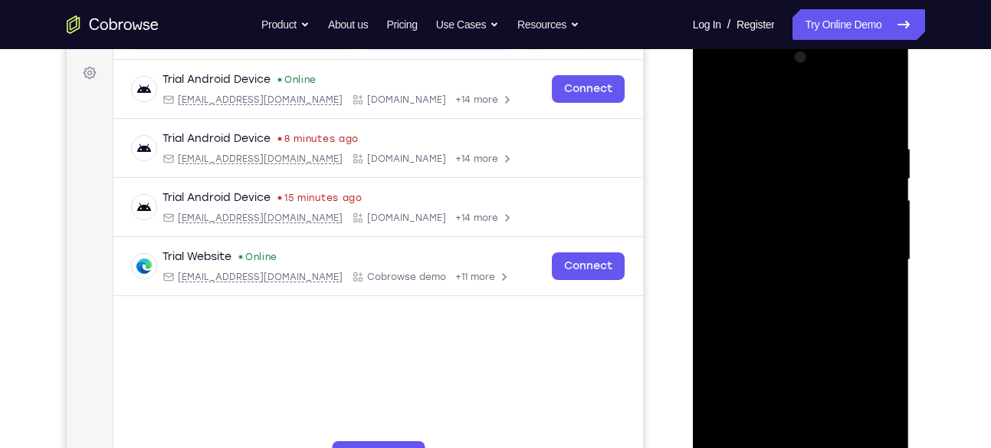
scroll to position [222, 0]
drag, startPoint x: 798, startPoint y: 241, endPoint x: 803, endPoint y: 159, distance: 81.4
click at [803, 159] on div at bounding box center [800, 258] width 193 height 429
click at [796, 193] on div at bounding box center [800, 258] width 193 height 429
click at [808, 265] on div at bounding box center [800, 258] width 193 height 429
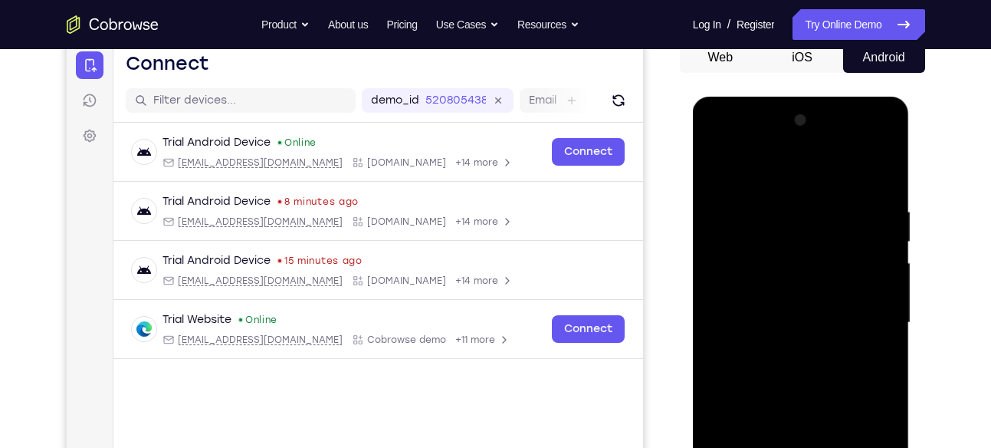
scroll to position [156, 0]
click at [849, 195] on div at bounding box center [800, 323] width 193 height 429
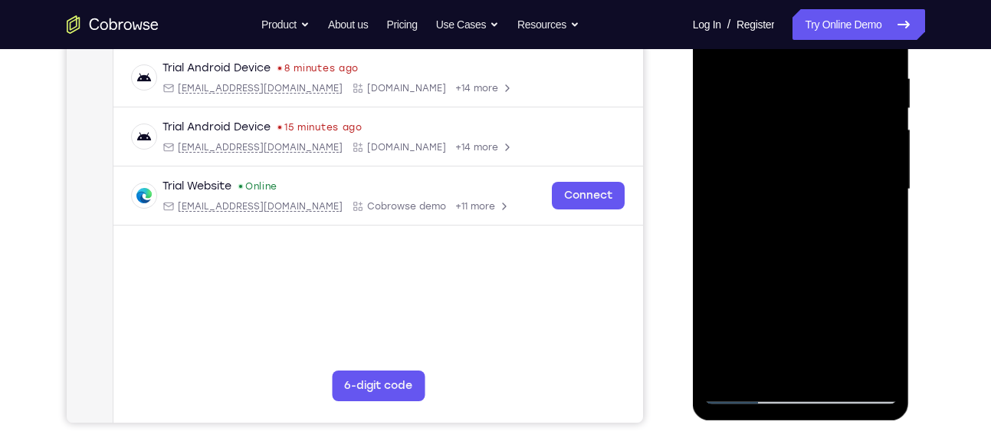
scroll to position [291, 0]
click at [756, 389] on div at bounding box center [800, 188] width 193 height 429
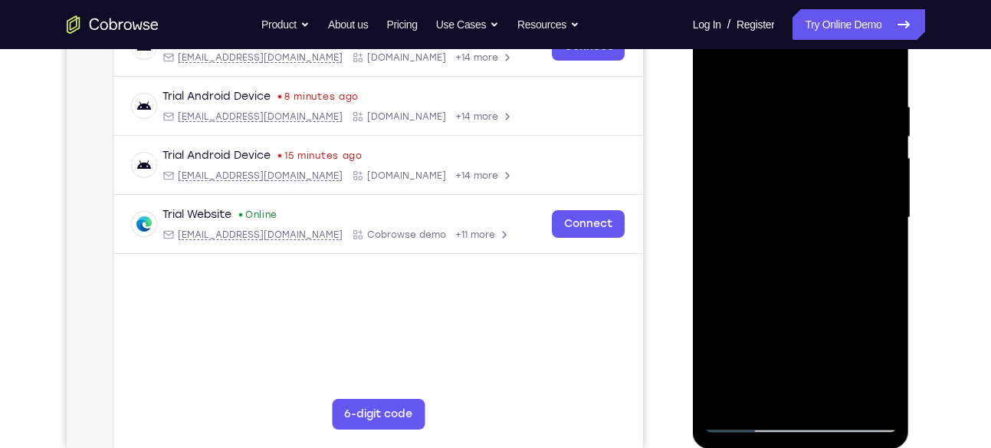
scroll to position [264, 0]
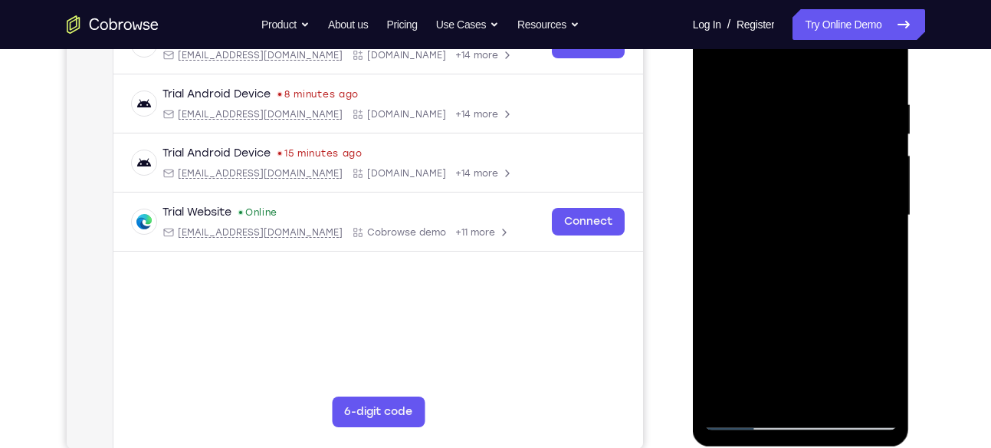
click at [748, 421] on div at bounding box center [800, 215] width 193 height 429
click at [718, 192] on div at bounding box center [800, 215] width 193 height 429
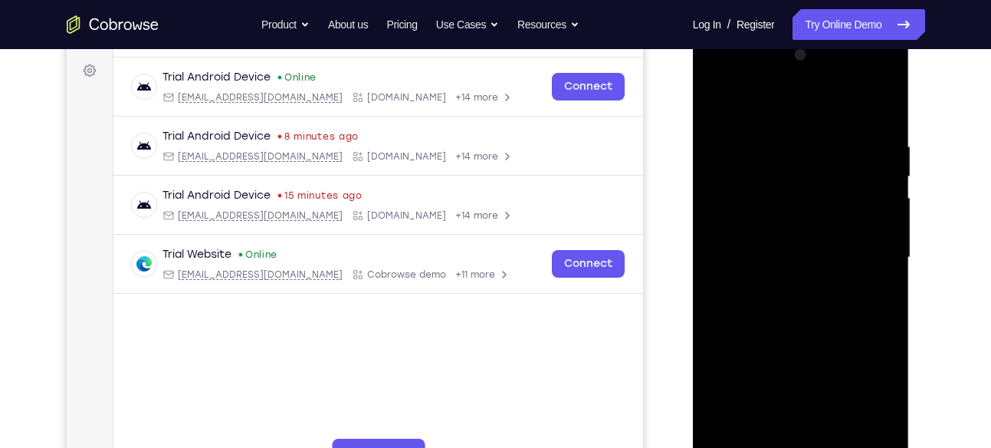
scroll to position [222, 0]
click at [865, 260] on div at bounding box center [800, 258] width 193 height 429
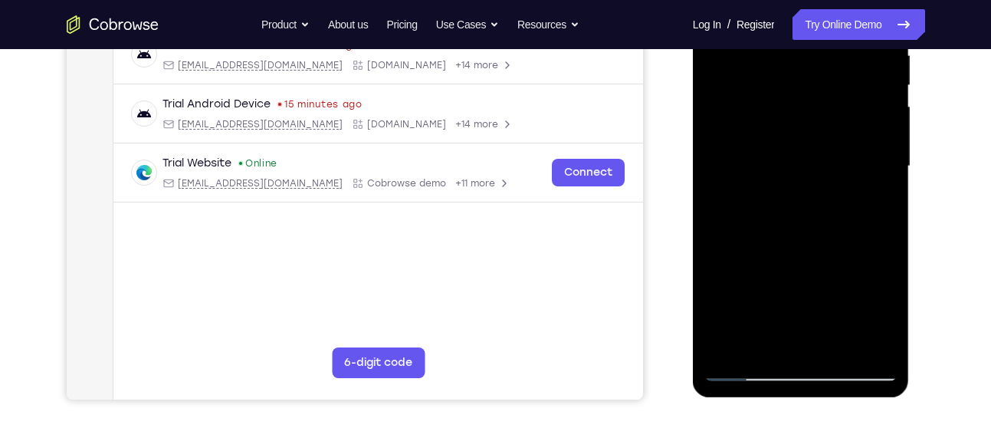
scroll to position [314, 0]
click at [747, 369] on div at bounding box center [800, 165] width 193 height 429
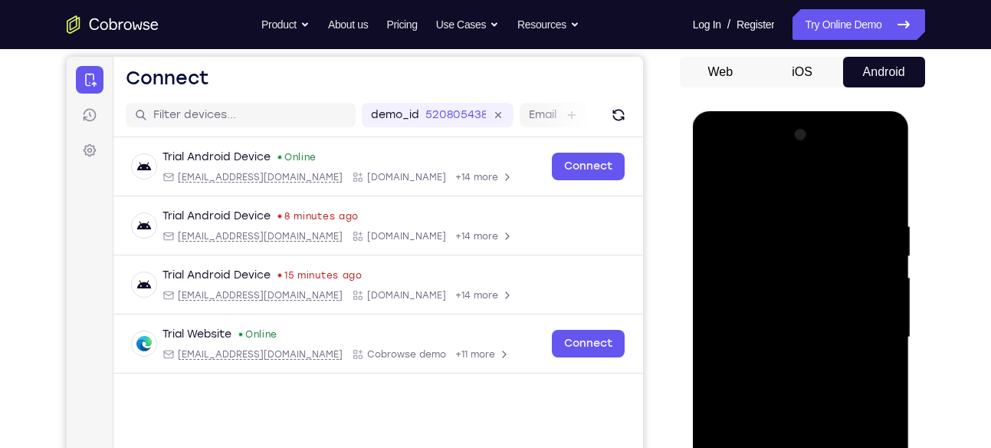
click at [883, 136] on div at bounding box center [800, 337] width 193 height 429
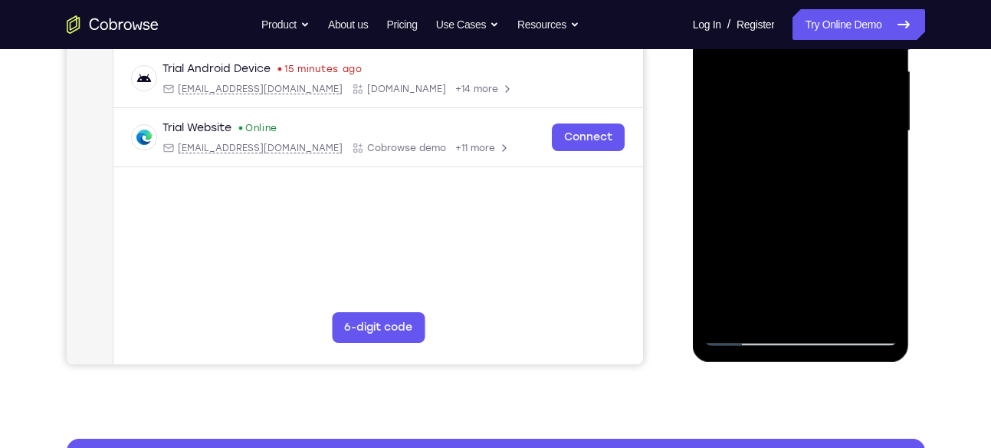
scroll to position [350, 0]
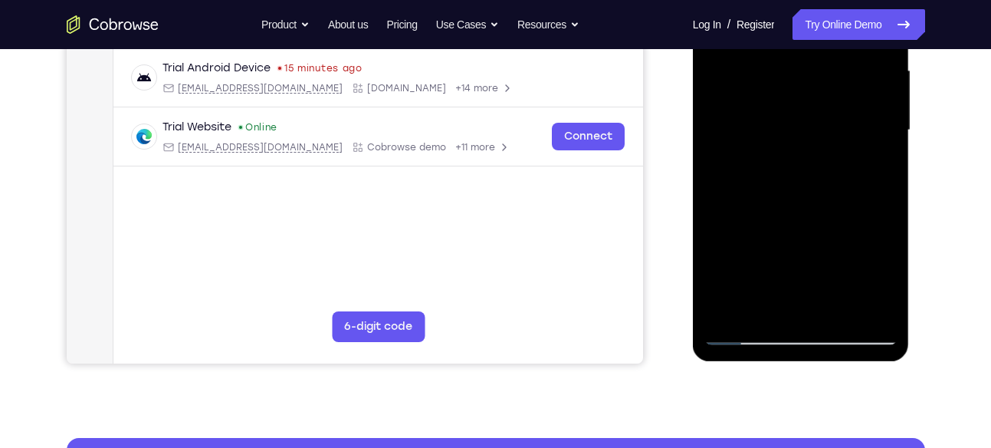
click at [727, 310] on div at bounding box center [800, 130] width 193 height 429
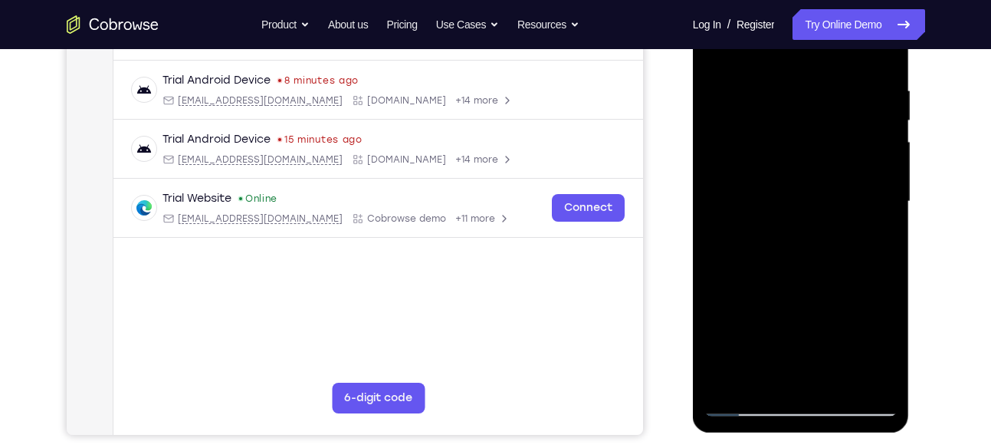
scroll to position [277, 0]
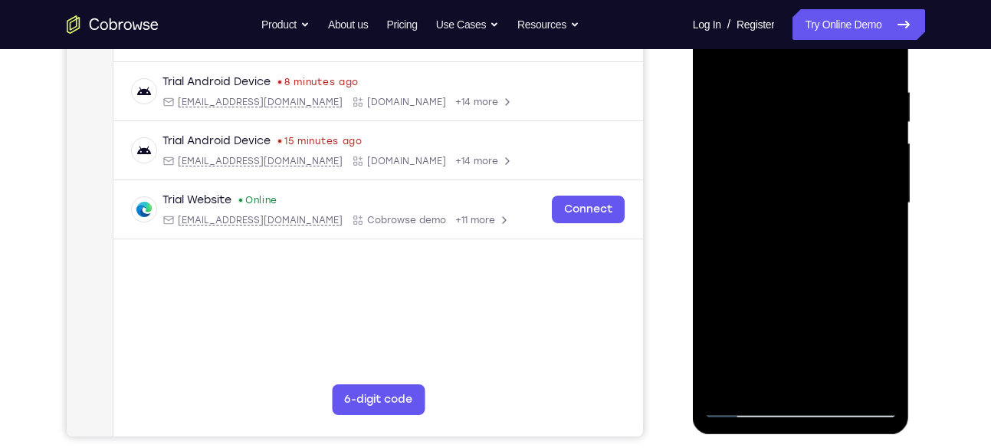
drag, startPoint x: 801, startPoint y: 366, endPoint x: 801, endPoint y: 107, distance: 259.1
drag, startPoint x: 108, startPoint y: 130, endPoint x: 672, endPoint y: 303, distance: 590.2
click at [672, 303] on div "Your Support Agent Your Customer Web iOS Android" at bounding box center [496, 153] width 859 height 566
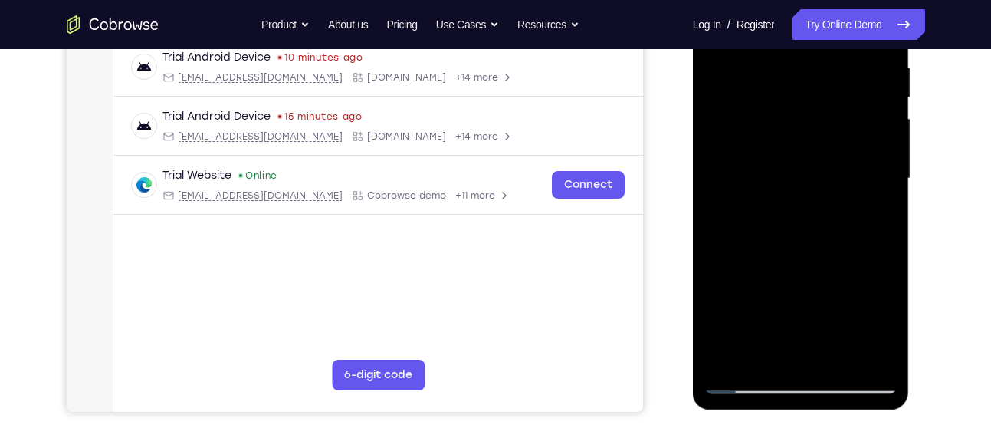
scroll to position [287, 0]
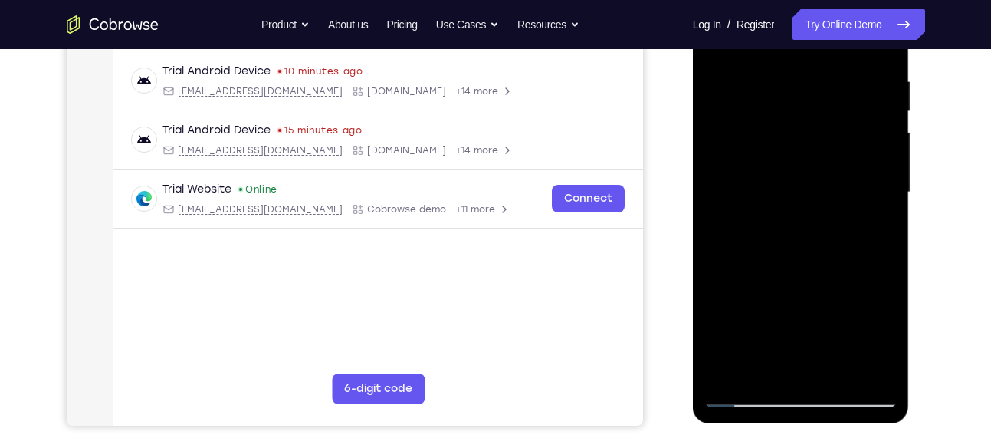
click at [738, 288] on div at bounding box center [800, 192] width 193 height 429
click at [776, 327] on div at bounding box center [800, 192] width 193 height 429
click at [775, 332] on div at bounding box center [800, 192] width 193 height 429
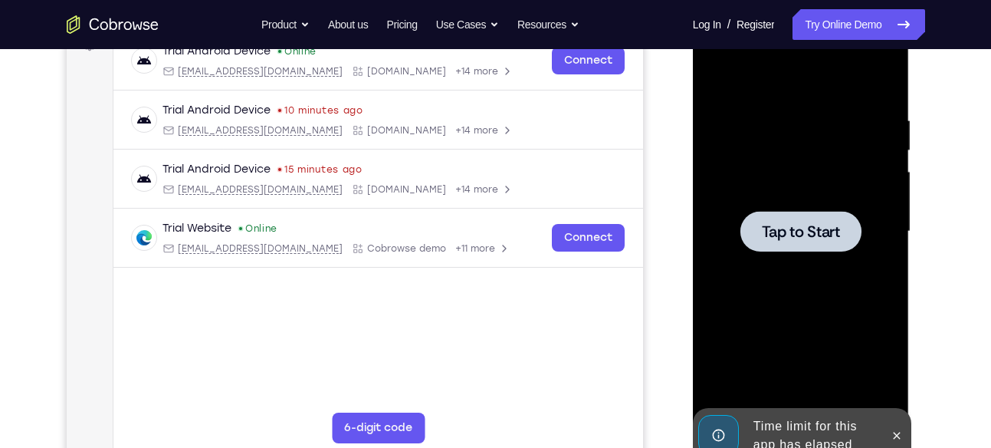
scroll to position [209, 0]
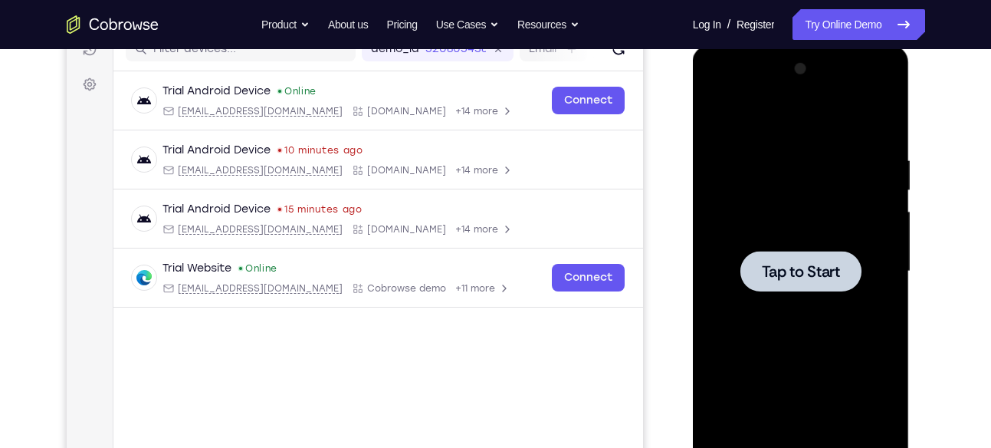
click at [806, 305] on div at bounding box center [800, 271] width 193 height 429
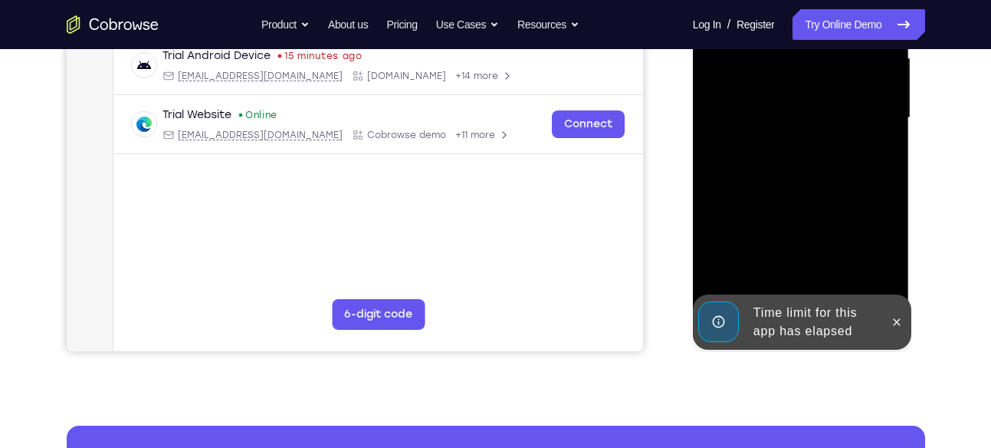
scroll to position [363, 0]
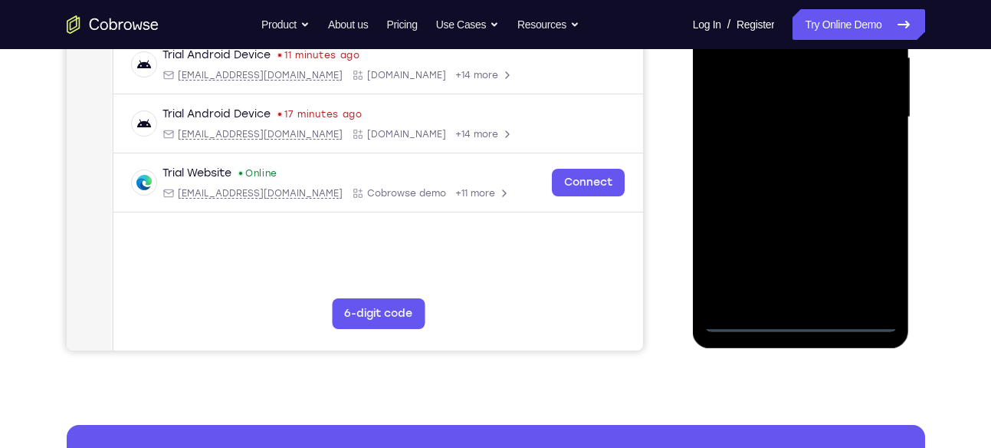
click at [814, 317] on div at bounding box center [800, 117] width 193 height 429
click at [876, 261] on div at bounding box center [800, 117] width 193 height 429
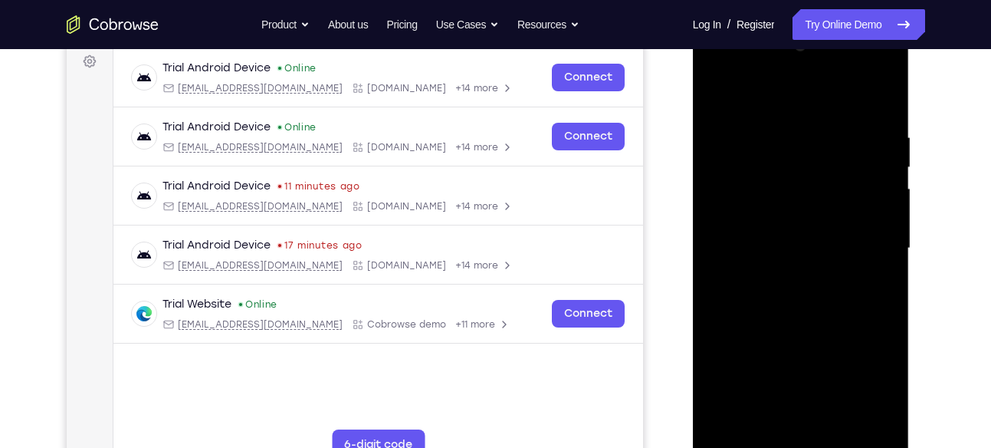
scroll to position [153, 0]
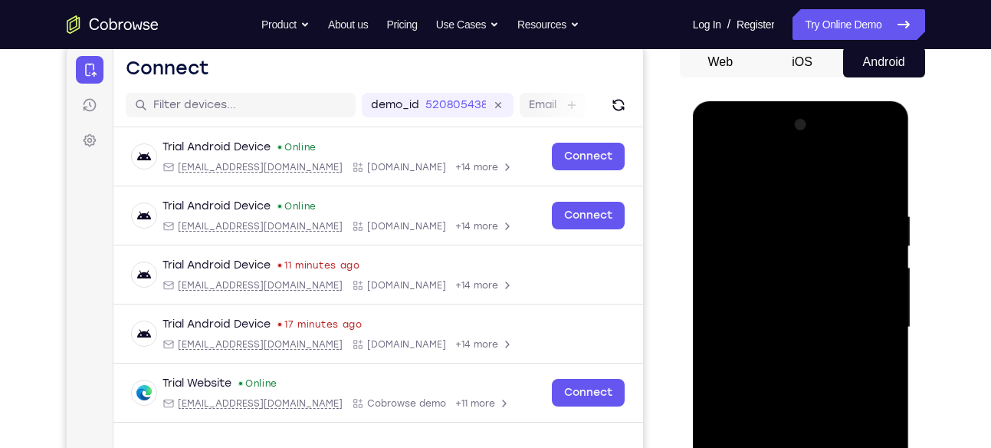
click at [716, 148] on div at bounding box center [800, 327] width 193 height 429
click at [777, 234] on div at bounding box center [800, 327] width 193 height 429
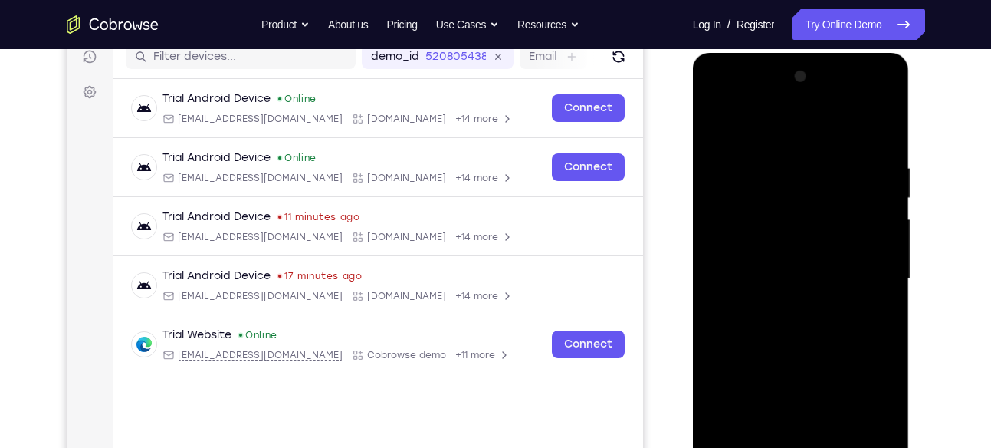
click at [730, 218] on div at bounding box center [800, 278] width 193 height 429
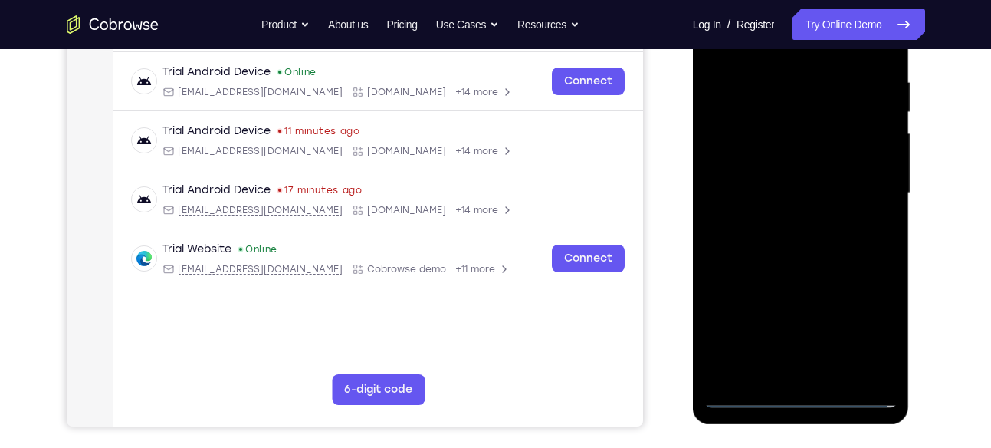
scroll to position [288, 0]
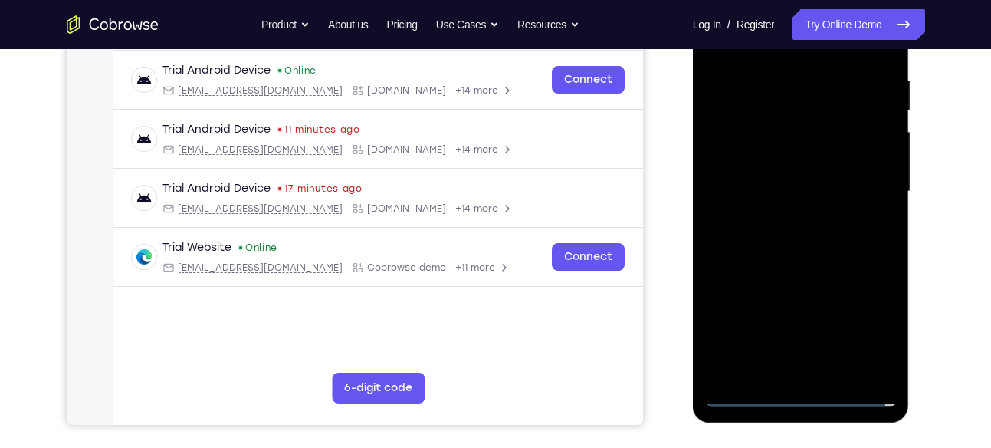
click at [807, 255] on div at bounding box center [800, 191] width 193 height 429
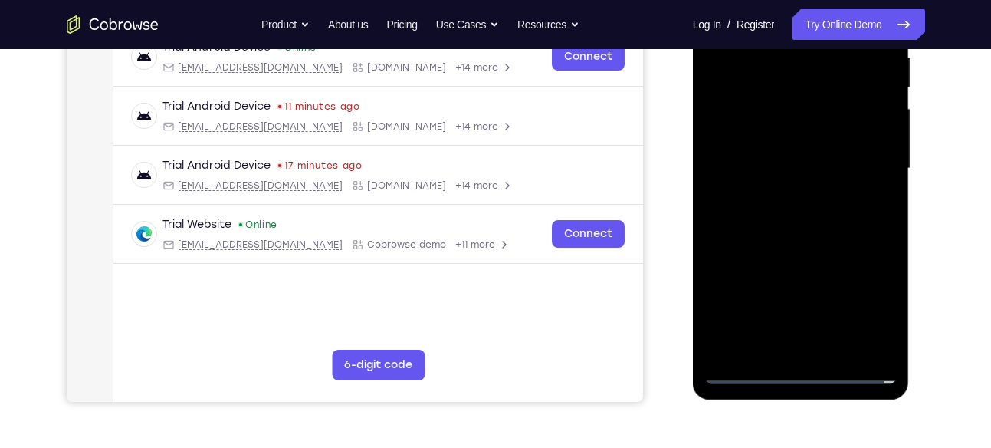
scroll to position [312, 0]
click at [877, 349] on div at bounding box center [800, 167] width 193 height 429
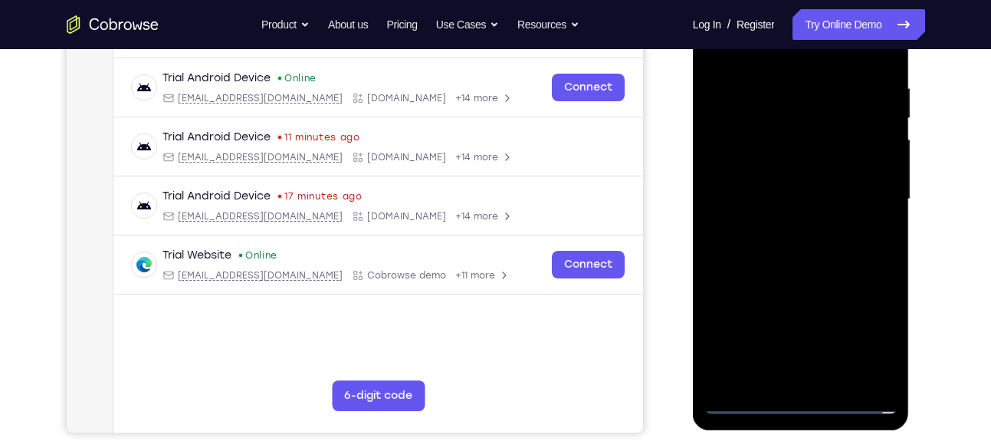
scroll to position [280, 0]
click at [798, 248] on div at bounding box center [800, 199] width 193 height 429
click at [810, 134] on div at bounding box center [800, 199] width 193 height 429
click at [840, 71] on div at bounding box center [800, 199] width 193 height 429
click at [800, 103] on div at bounding box center [800, 199] width 193 height 429
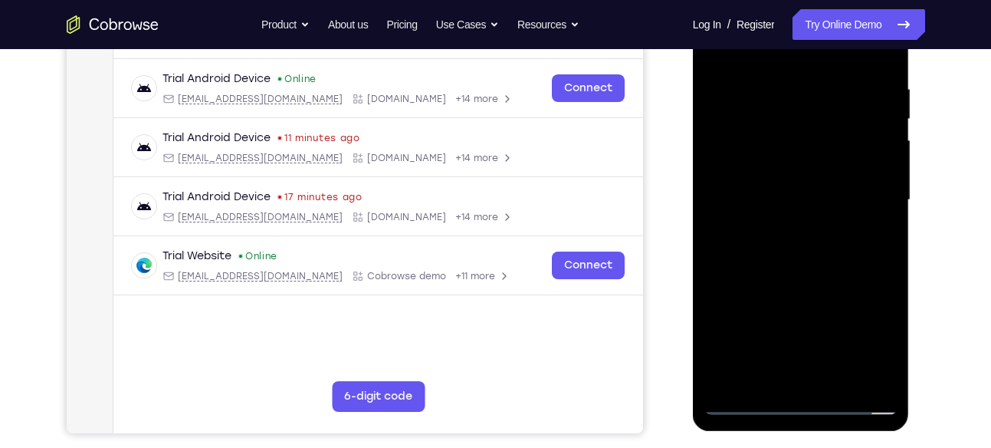
click at [748, 153] on div at bounding box center [800, 199] width 193 height 429
click at [806, 230] on div at bounding box center [800, 199] width 193 height 429
click at [760, 107] on div at bounding box center [800, 199] width 193 height 429
click at [783, 138] on div at bounding box center [800, 199] width 193 height 429
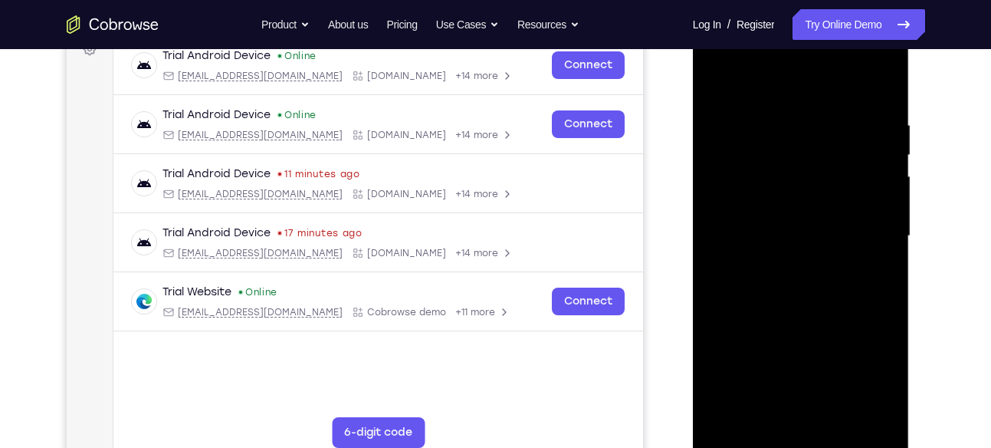
scroll to position [245, 0]
click at [813, 199] on div at bounding box center [800, 235] width 193 height 429
drag, startPoint x: 751, startPoint y: 287, endPoint x: 830, endPoint y: 281, distance: 79.1
click at [830, 281] on div at bounding box center [800, 235] width 193 height 429
drag, startPoint x: 749, startPoint y: 286, endPoint x: 773, endPoint y: 285, distance: 23.8
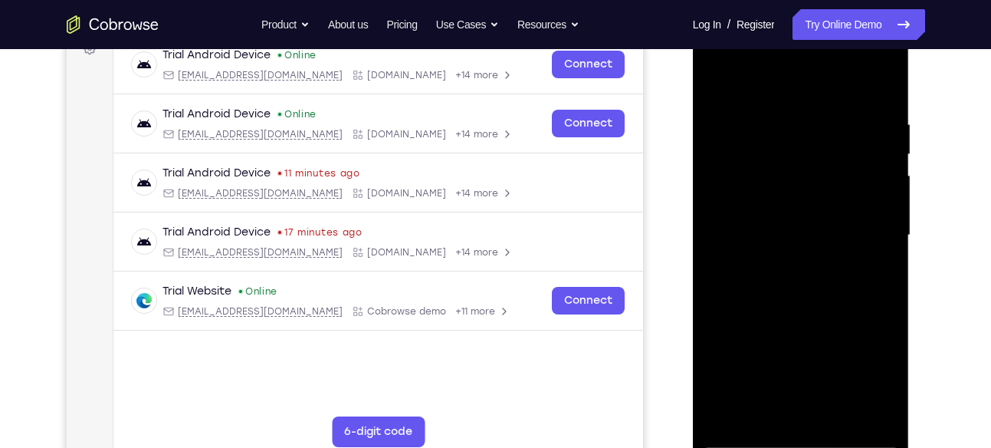
click at [773, 285] on div at bounding box center [800, 235] width 193 height 429
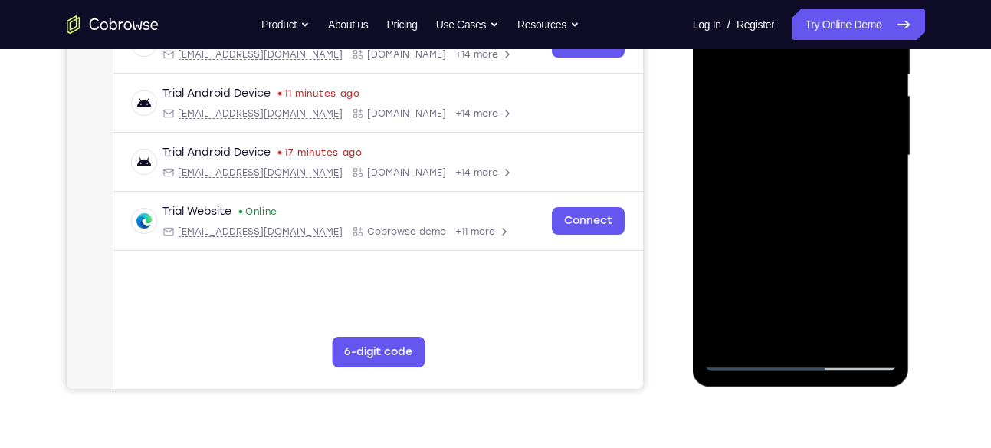
scroll to position [332, 0]
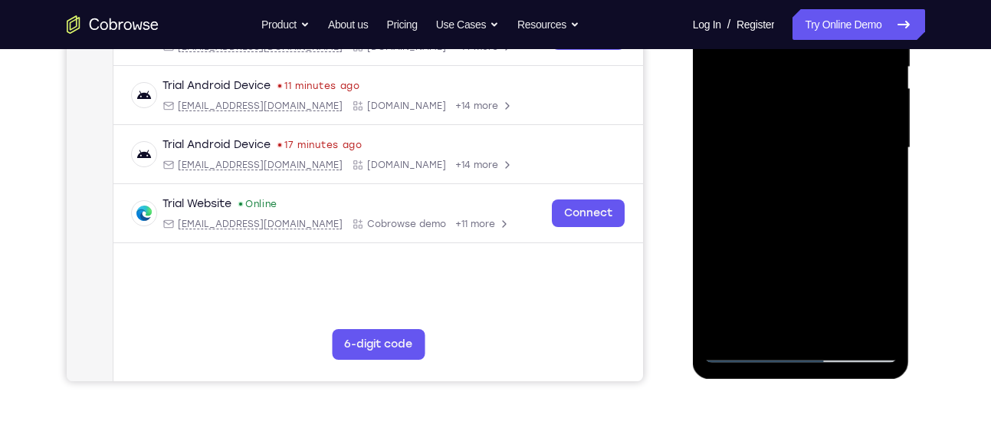
click at [722, 330] on div at bounding box center [800, 147] width 193 height 429
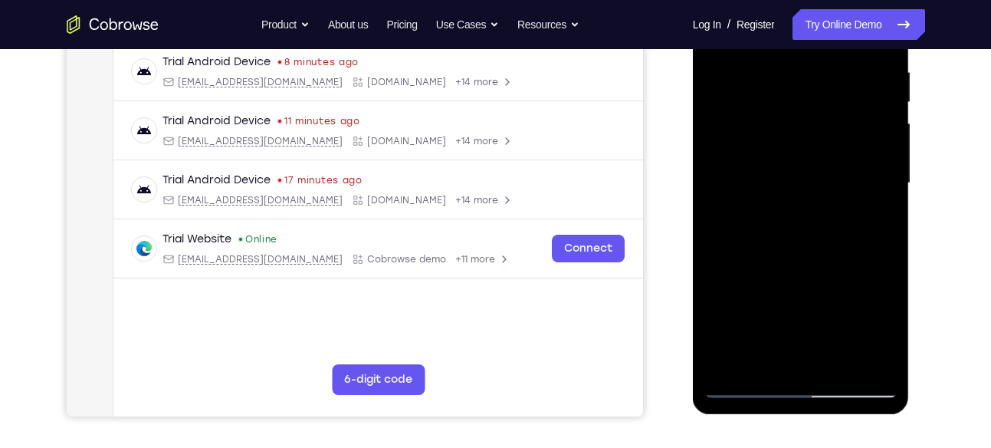
scroll to position [296, 0]
drag, startPoint x: 806, startPoint y: 271, endPoint x: 811, endPoint y: 107, distance: 163.4
click at [811, 107] on div at bounding box center [800, 183] width 193 height 429
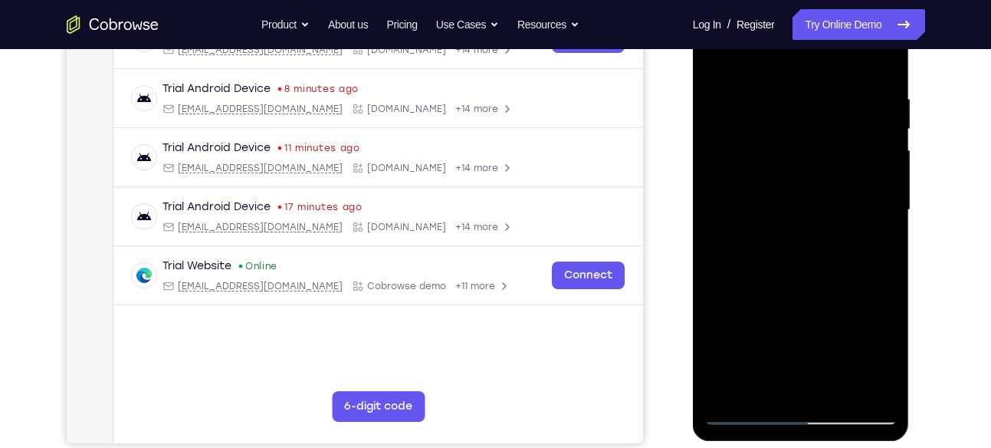
scroll to position [269, 0]
